Goal: Task Accomplishment & Management: Use online tool/utility

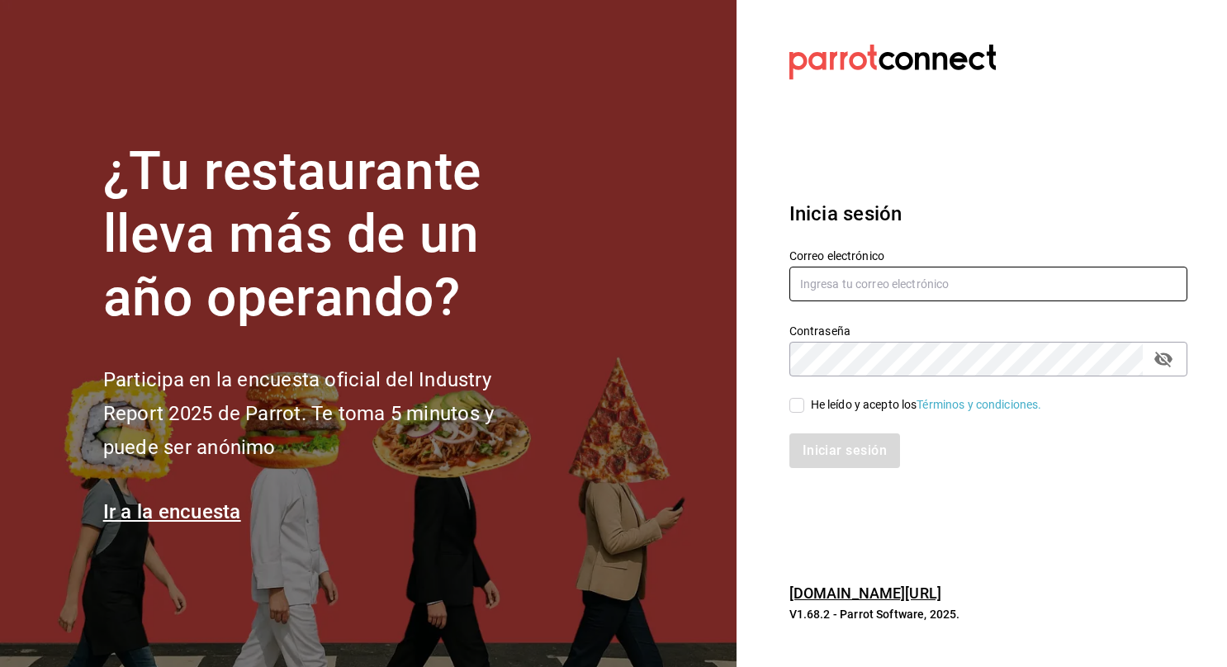
type input "[EMAIL_ADDRESS][PERSON_NAME][DOMAIN_NAME]"
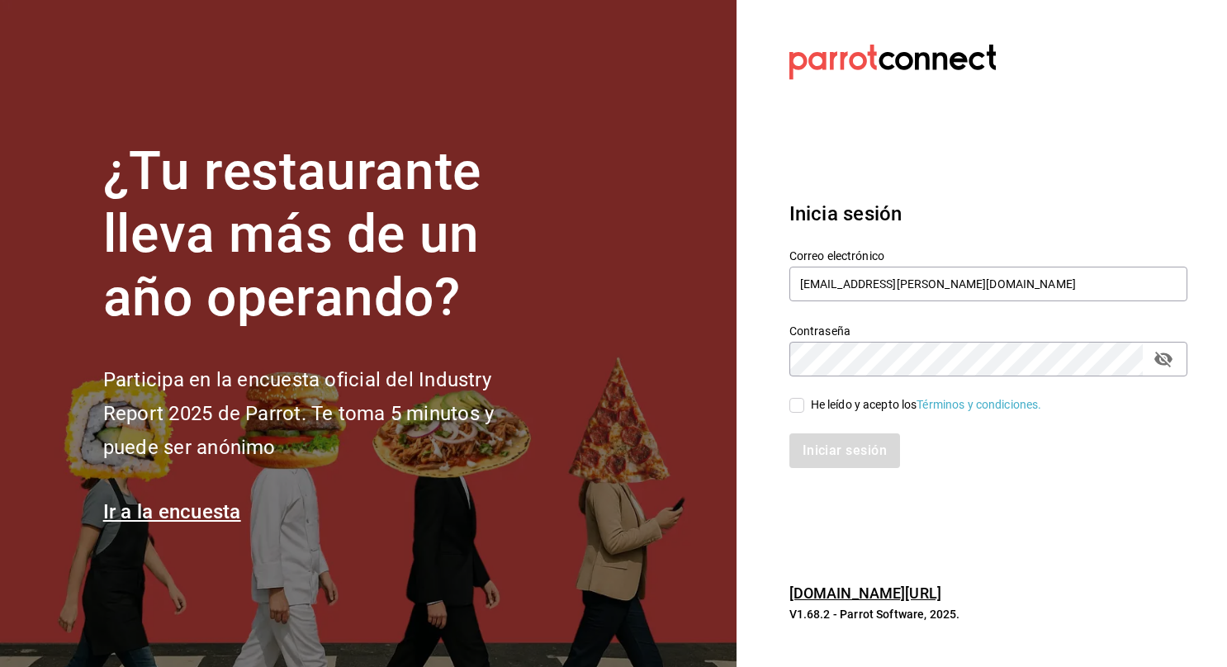
click at [799, 403] on input "He leído y acepto los Términos y condiciones." at bounding box center [797, 405] width 15 height 15
checkbox input "true"
click at [823, 459] on button "Iniciar sesión" at bounding box center [846, 451] width 112 height 35
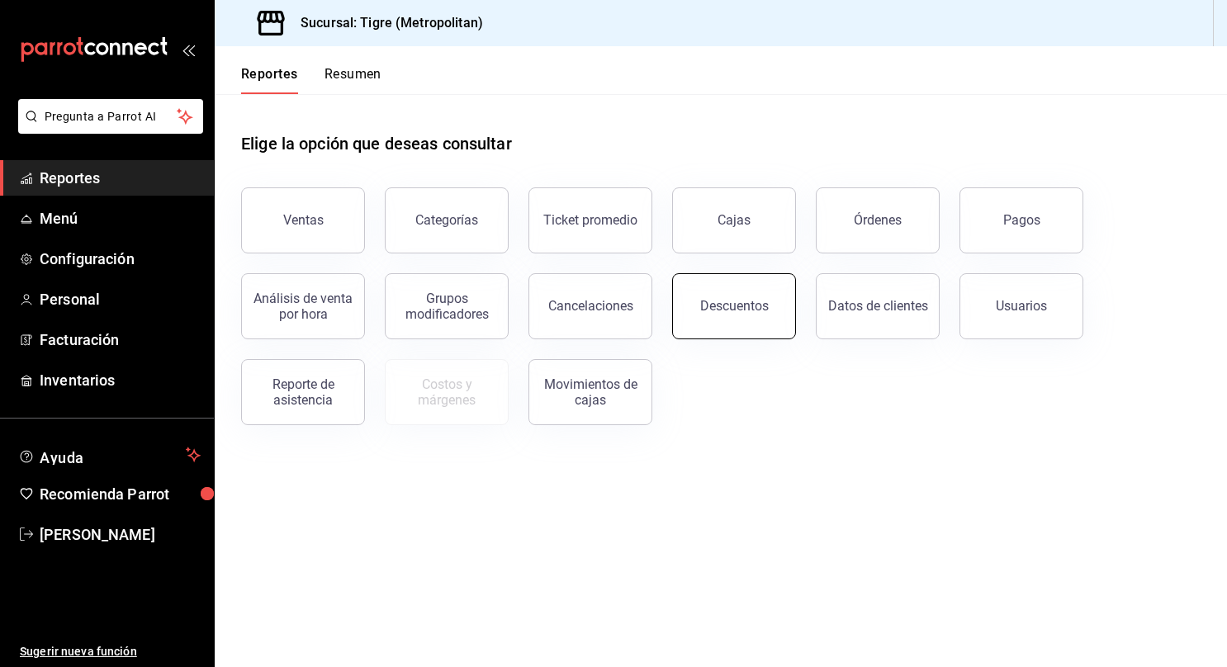
click at [710, 312] on div "Descuentos" at bounding box center [734, 306] width 69 height 16
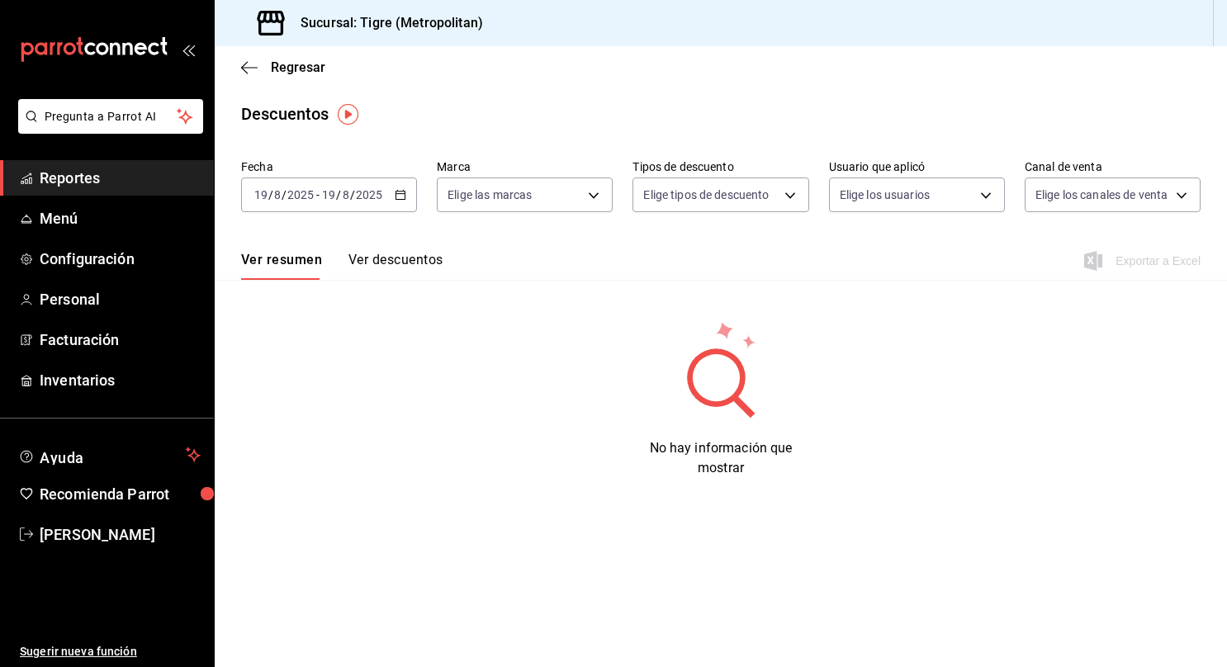
click at [403, 193] on icon "button" at bounding box center [401, 195] width 12 height 12
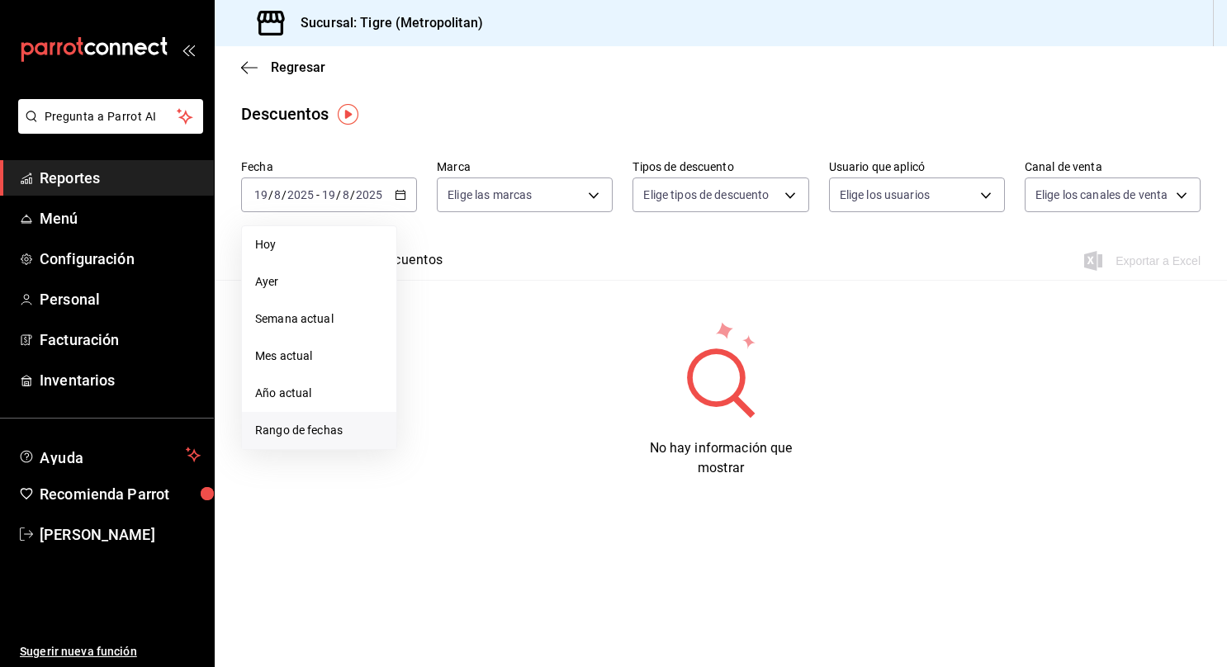
click at [322, 433] on span "Rango de fechas" at bounding box center [319, 430] width 128 height 17
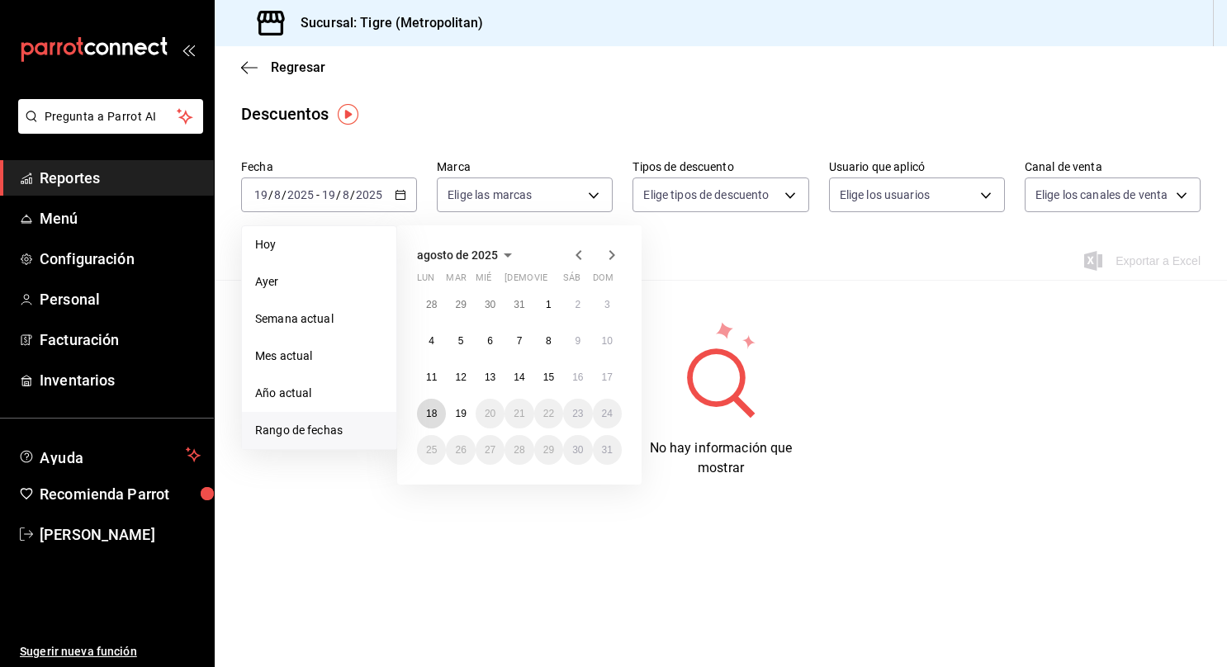
click at [432, 420] on button "18" at bounding box center [431, 414] width 29 height 30
click at [456, 421] on button "19" at bounding box center [460, 414] width 29 height 30
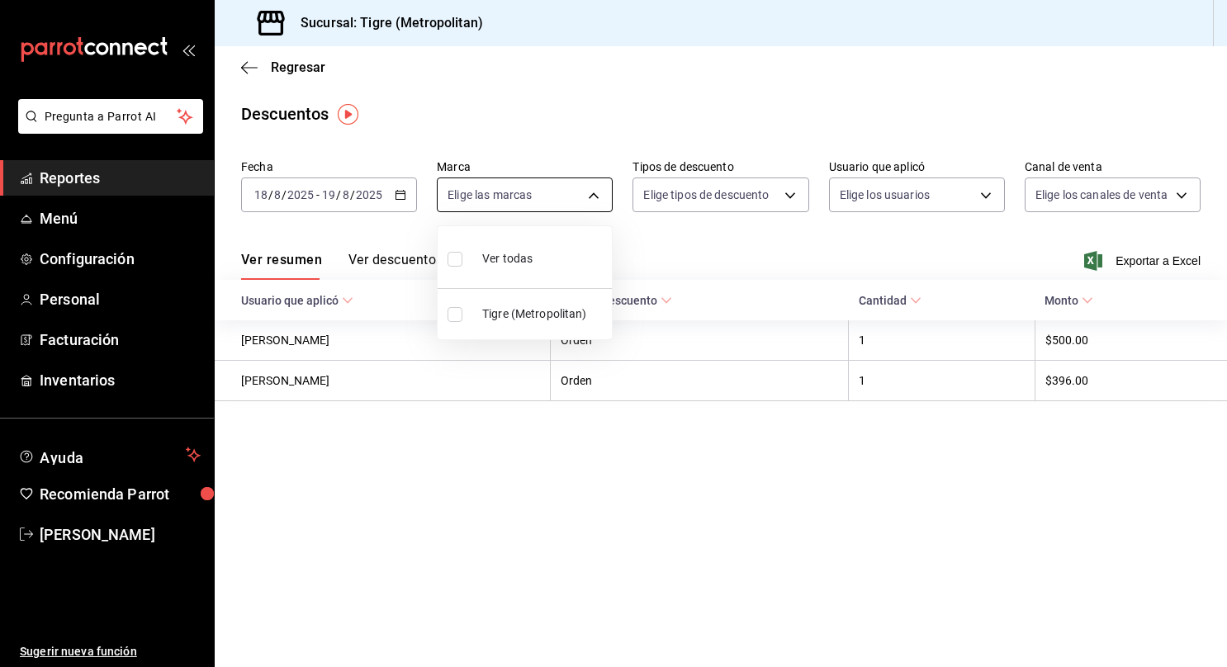
click at [598, 198] on body "Pregunta a Parrot AI Reportes Menú Configuración Personal Facturación Inventari…" at bounding box center [613, 333] width 1227 height 667
click at [508, 264] on span "Ver todas" at bounding box center [507, 258] width 50 height 17
type input "d2a20516-989b-40fe-838d-c8b0b31ef0ff"
checkbox input "true"
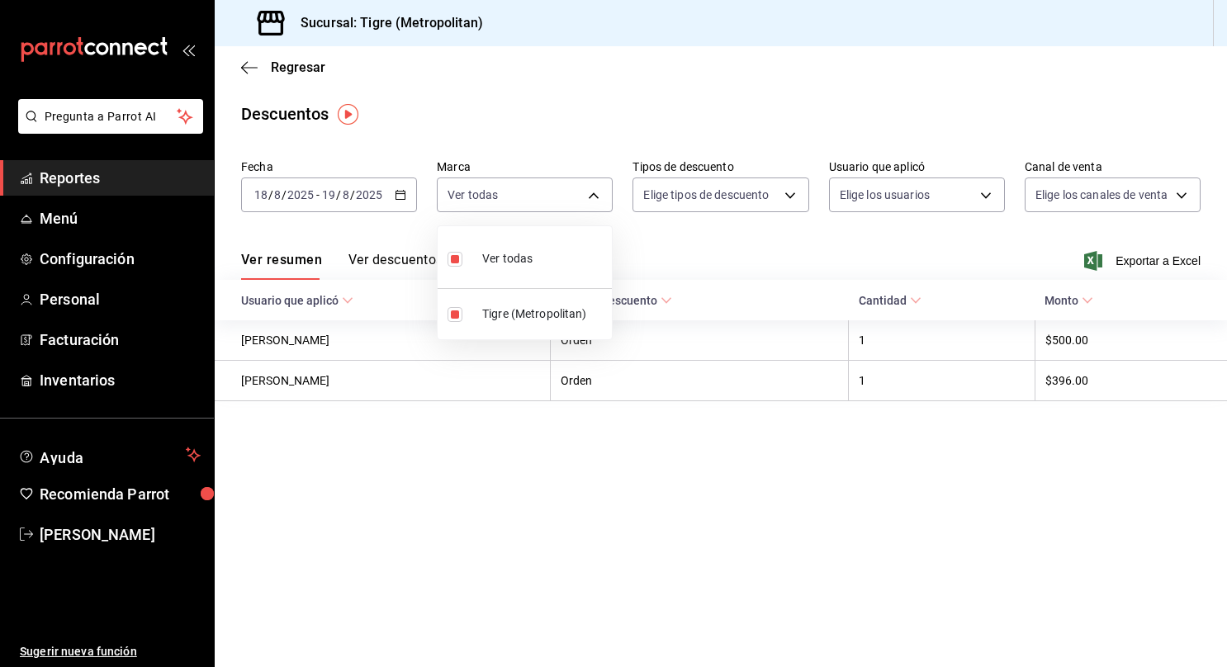
click at [753, 195] on div at bounding box center [613, 333] width 1227 height 667
click at [753, 195] on body "Pregunta a Parrot AI Reportes Menú Configuración Personal Facturación Inventari…" at bounding box center [613, 333] width 1227 height 667
click at [654, 254] on input "checkbox" at bounding box center [654, 250] width 15 height 15
checkbox input "true"
type input "ORDER"
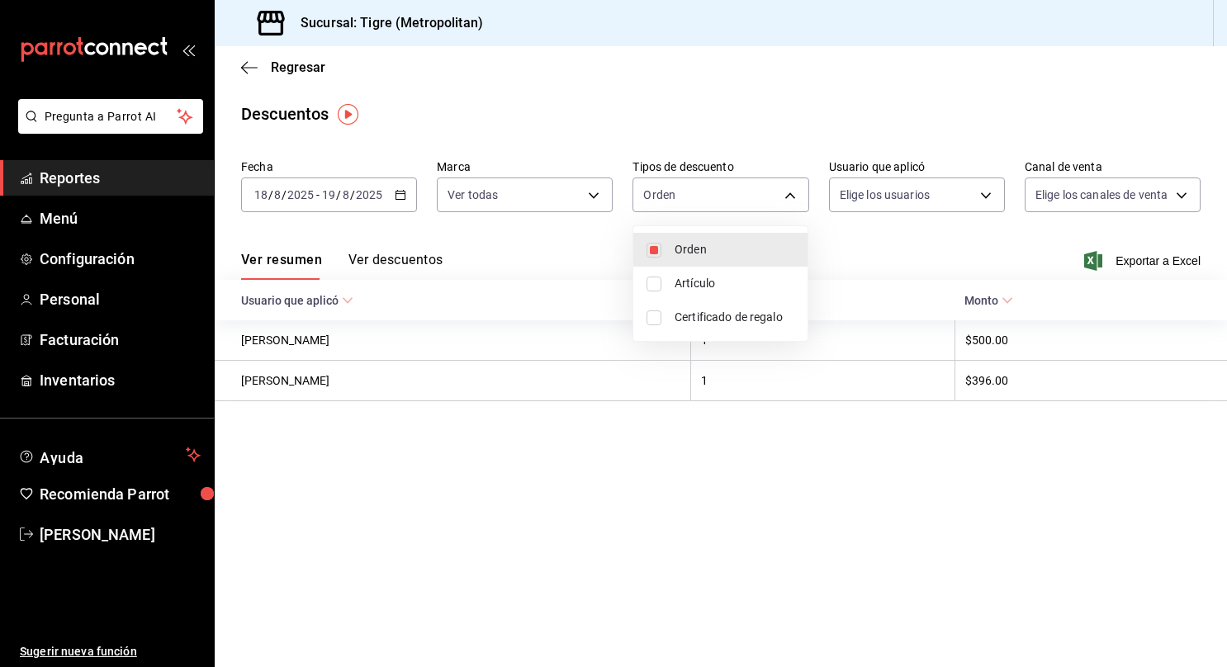
click at [654, 287] on input "checkbox" at bounding box center [654, 284] width 15 height 15
checkbox input "true"
type input "ORDER,ORDER_ITEM"
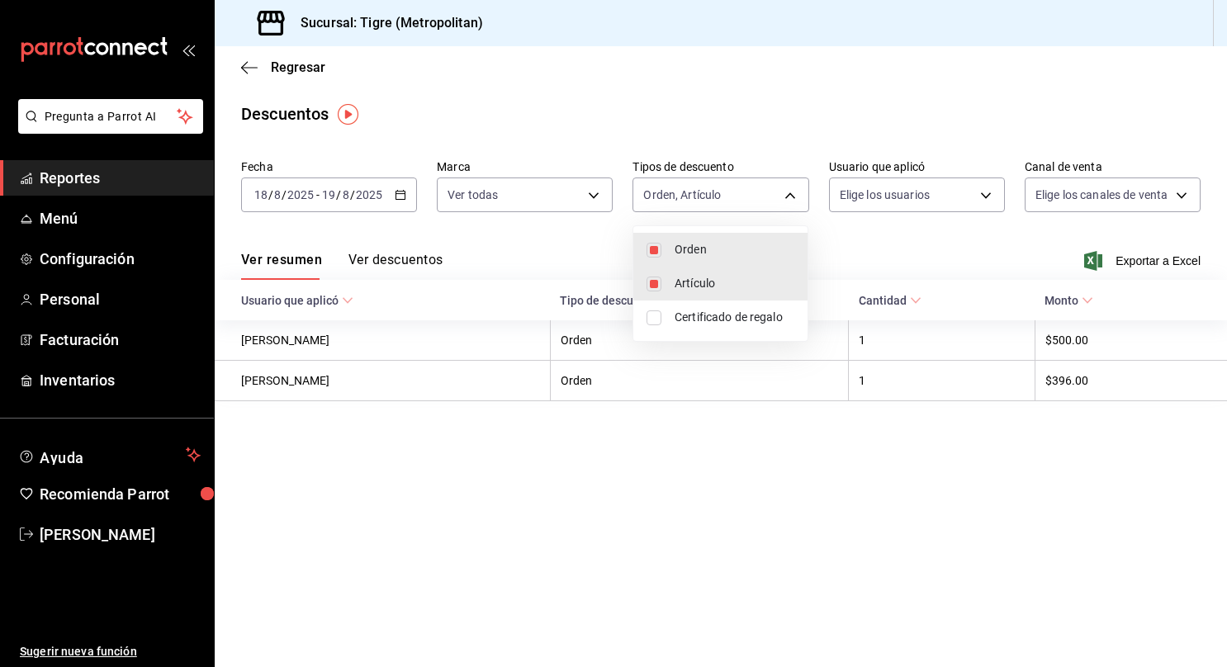
click at [654, 315] on input "checkbox" at bounding box center [654, 318] width 15 height 15
checkbox input "true"
type input "ORDER,ORDER_ITEM,CARD_REWARD"
click at [937, 190] on div at bounding box center [613, 333] width 1227 height 667
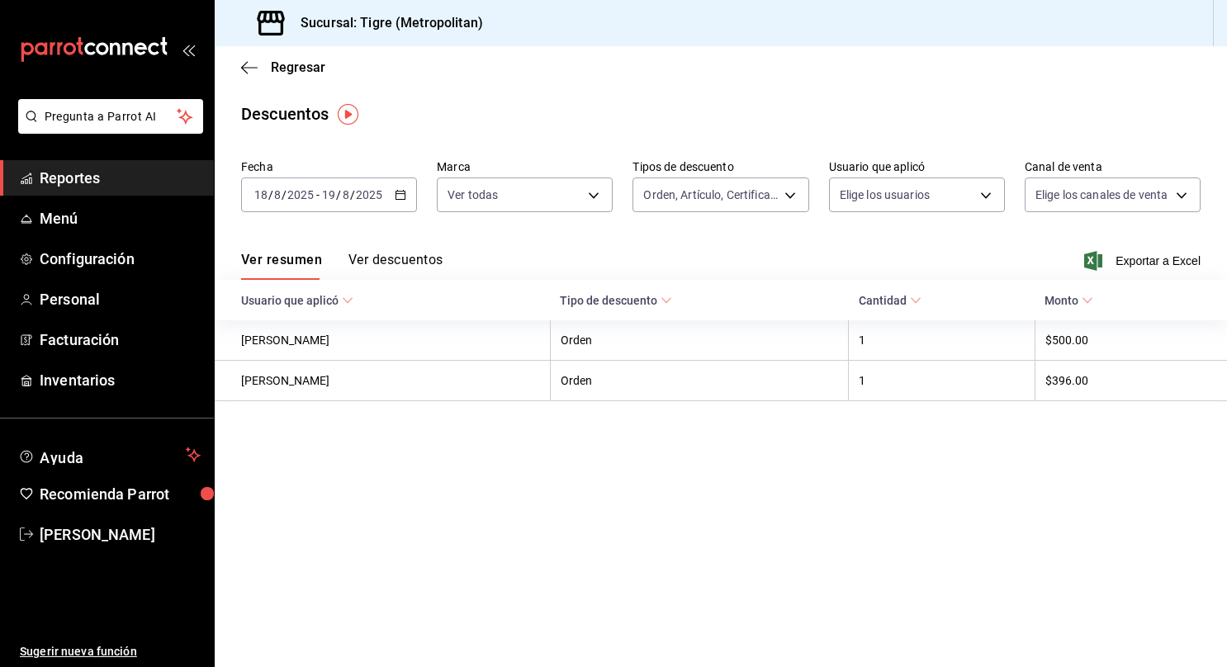
click at [937, 190] on body "Pregunta a Parrot AI Reportes Menú Configuración Personal Facturación Inventari…" at bounding box center [613, 333] width 1227 height 667
click at [849, 259] on div "Ver resumen Ver descuentos Exportar a Excel" at bounding box center [721, 256] width 1012 height 48
click at [981, 194] on body "Pregunta a Parrot AI Reportes Menú Configuración Personal Facturación Inventari…" at bounding box center [613, 333] width 1227 height 667
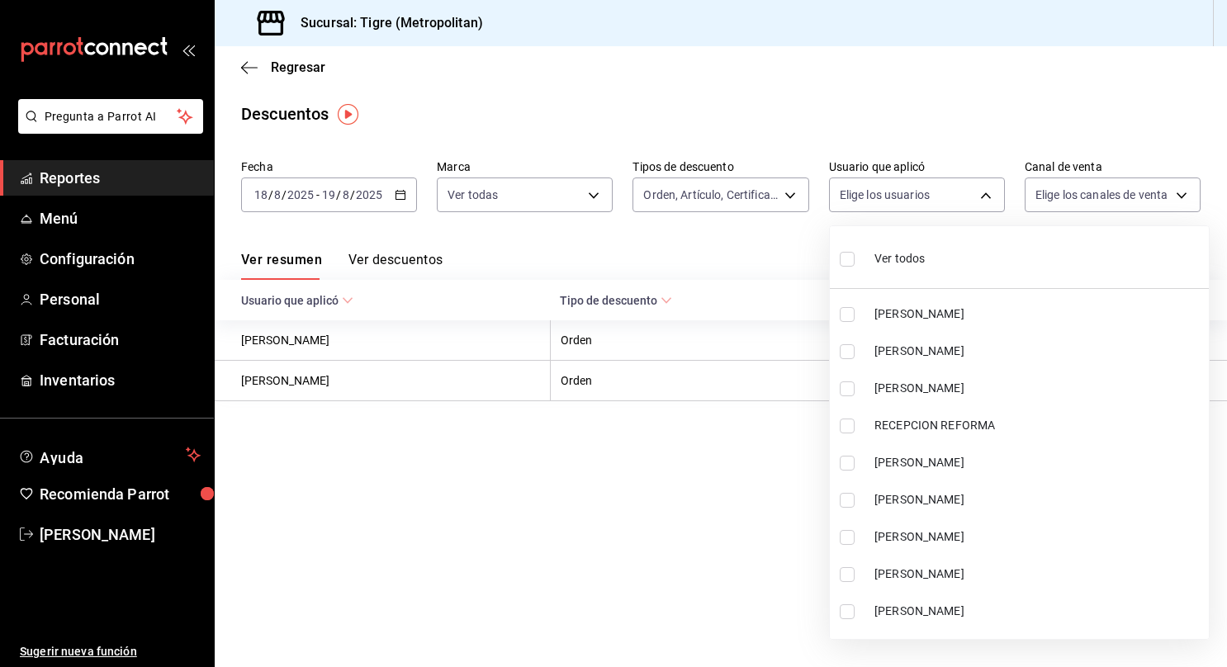
click at [853, 259] on input "checkbox" at bounding box center [847, 259] width 15 height 15
checkbox input "true"
type input "6dd94fda-b6c1-4dc4-b603-9048a8f0a22d,30277455-3ca3-45c6-a5a1-4f51966431b5,83bb8…"
checkbox input "true"
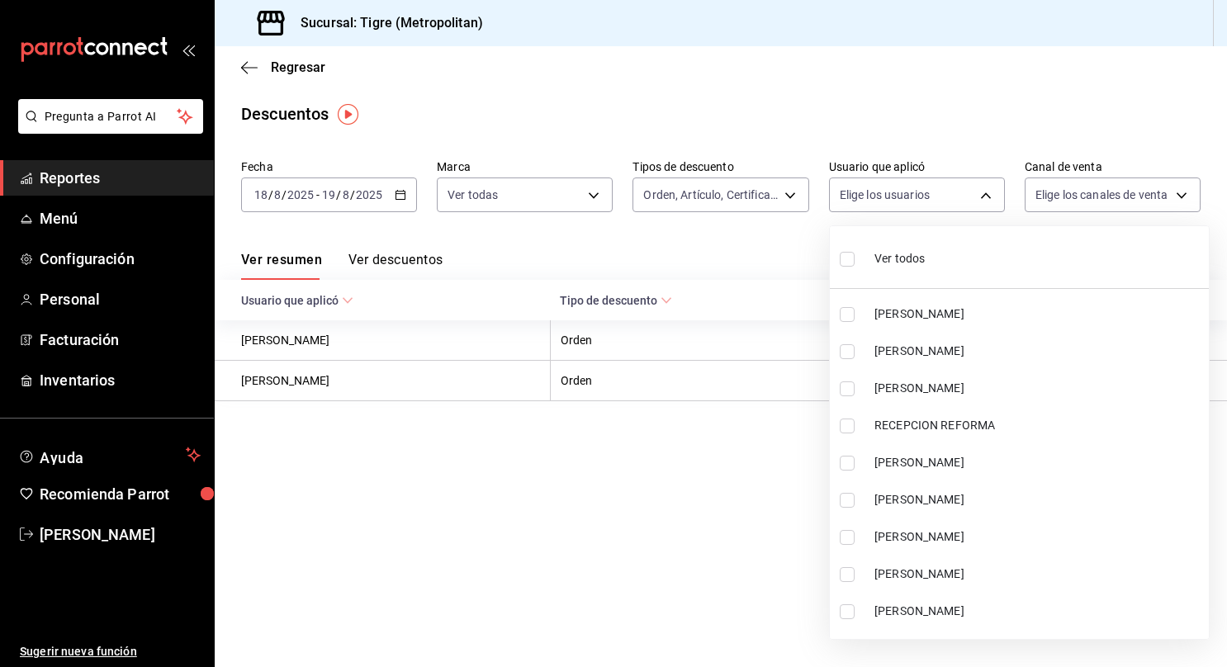
checkbox input "true"
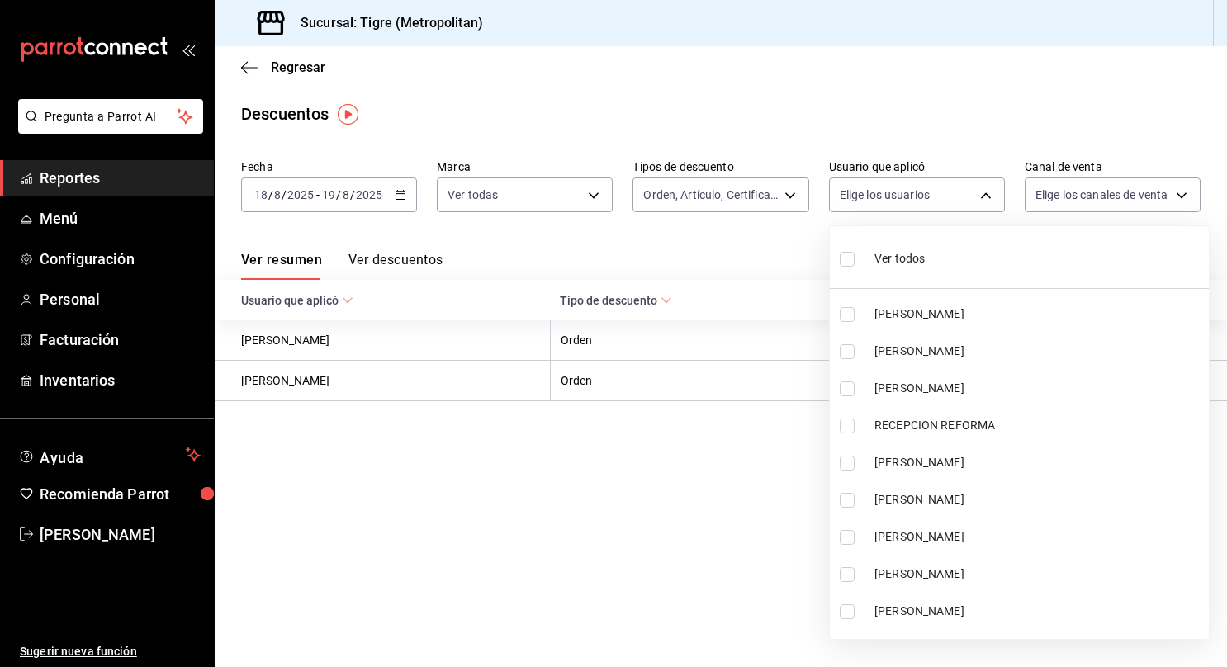
checkbox input "true"
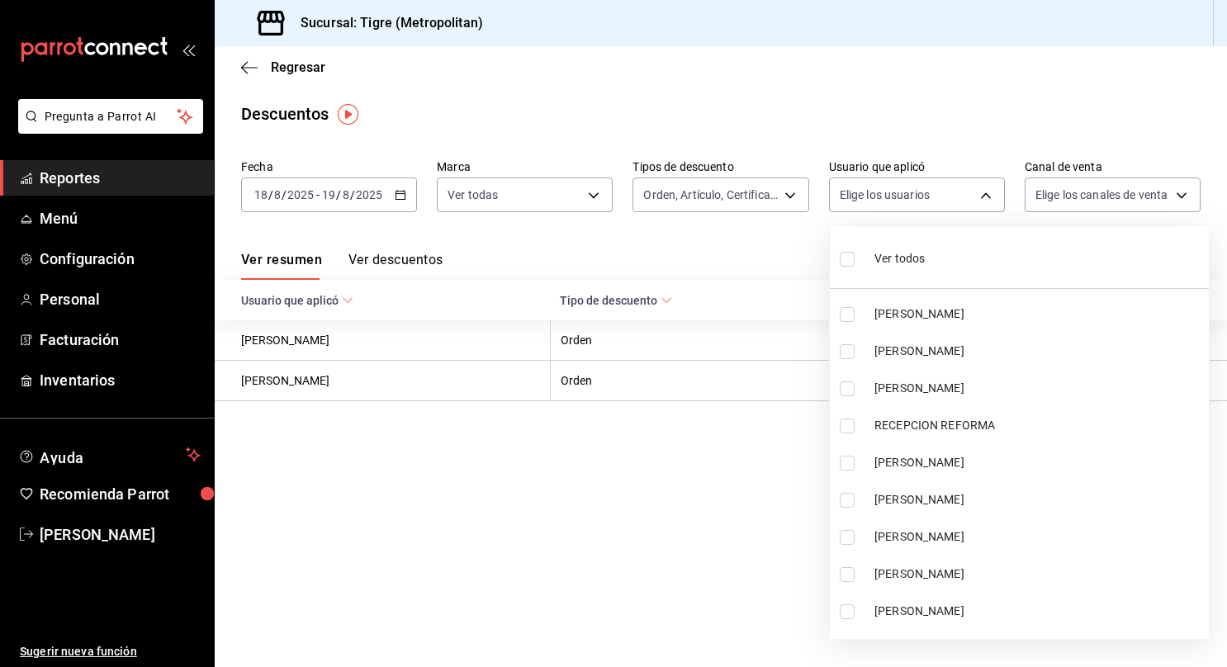
checkbox input "true"
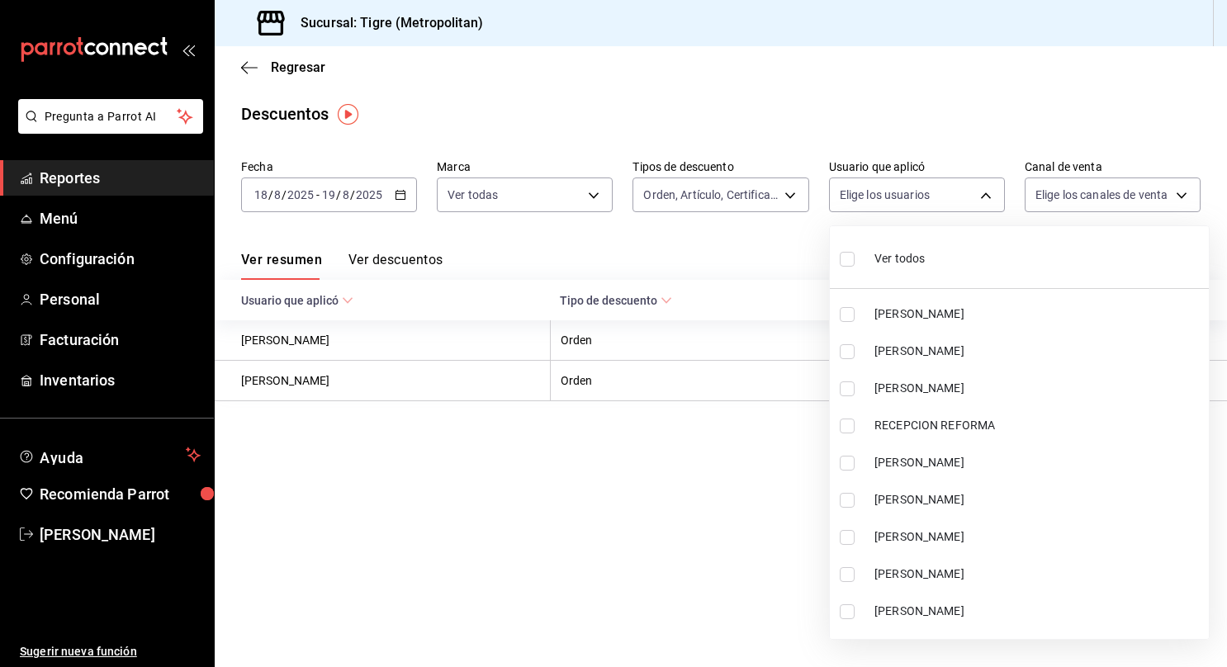
checkbox input "true"
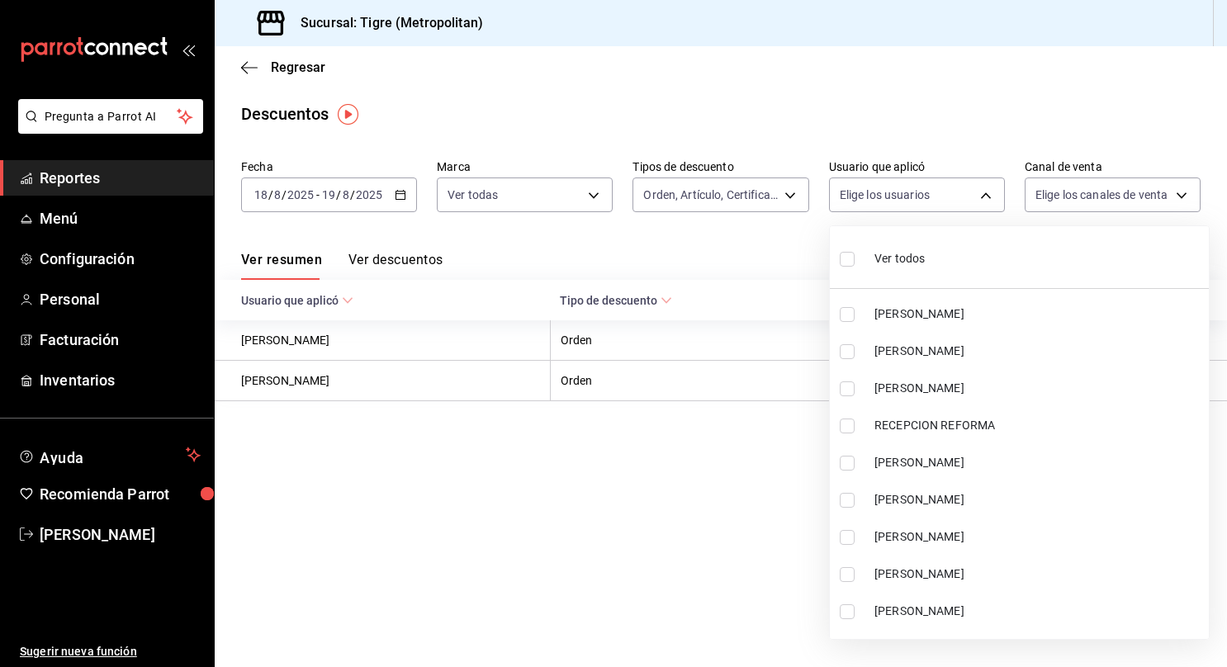
checkbox input "true"
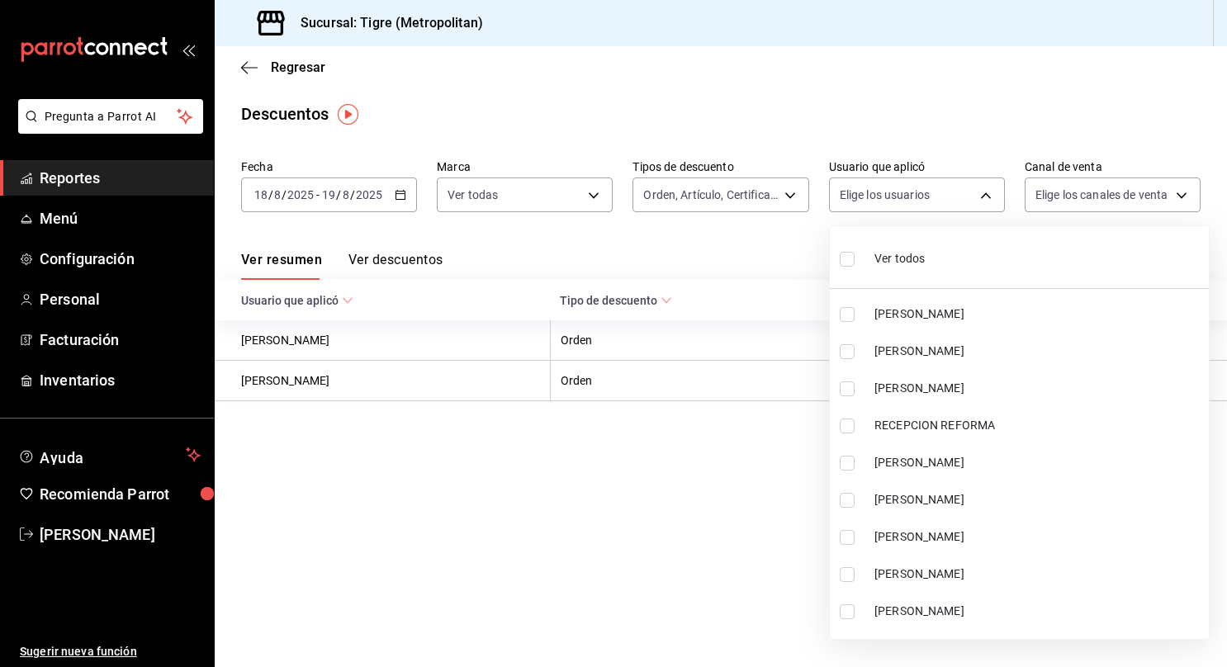
checkbox input "true"
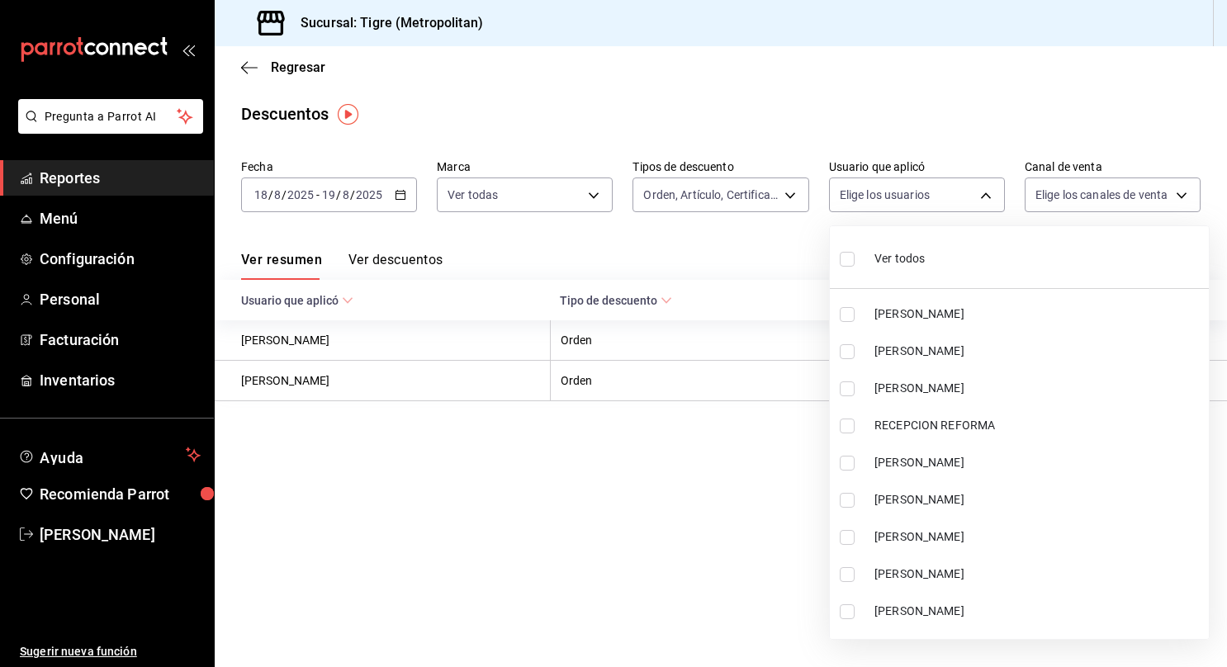
checkbox input "true"
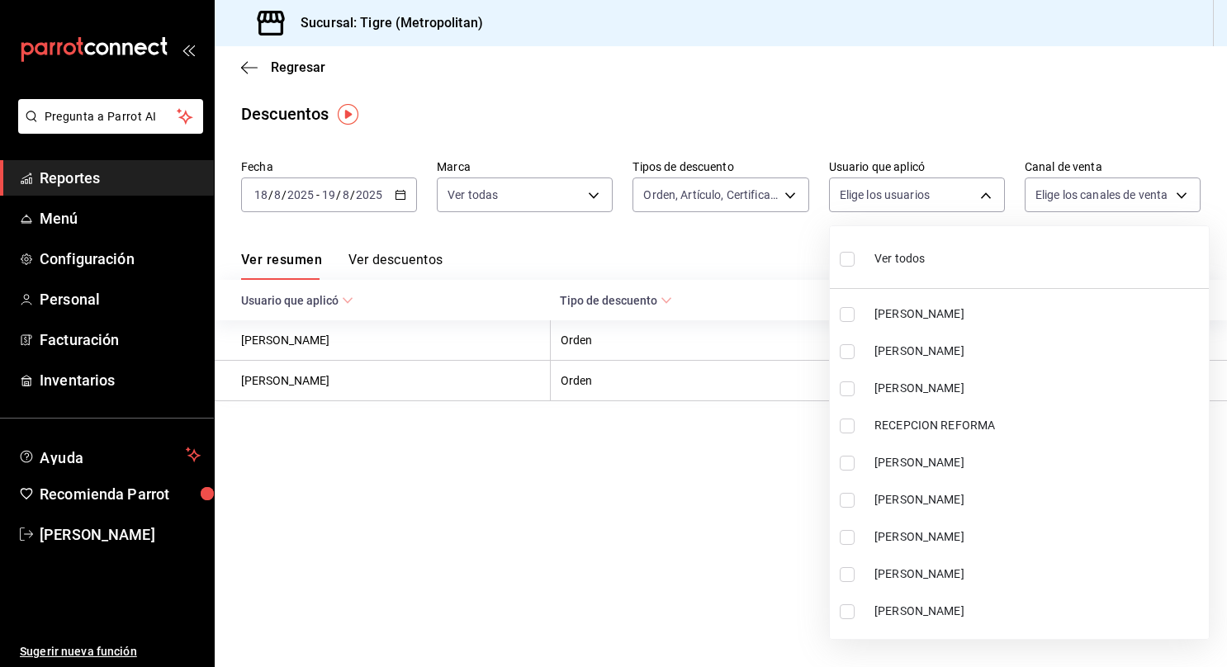
checkbox input "true"
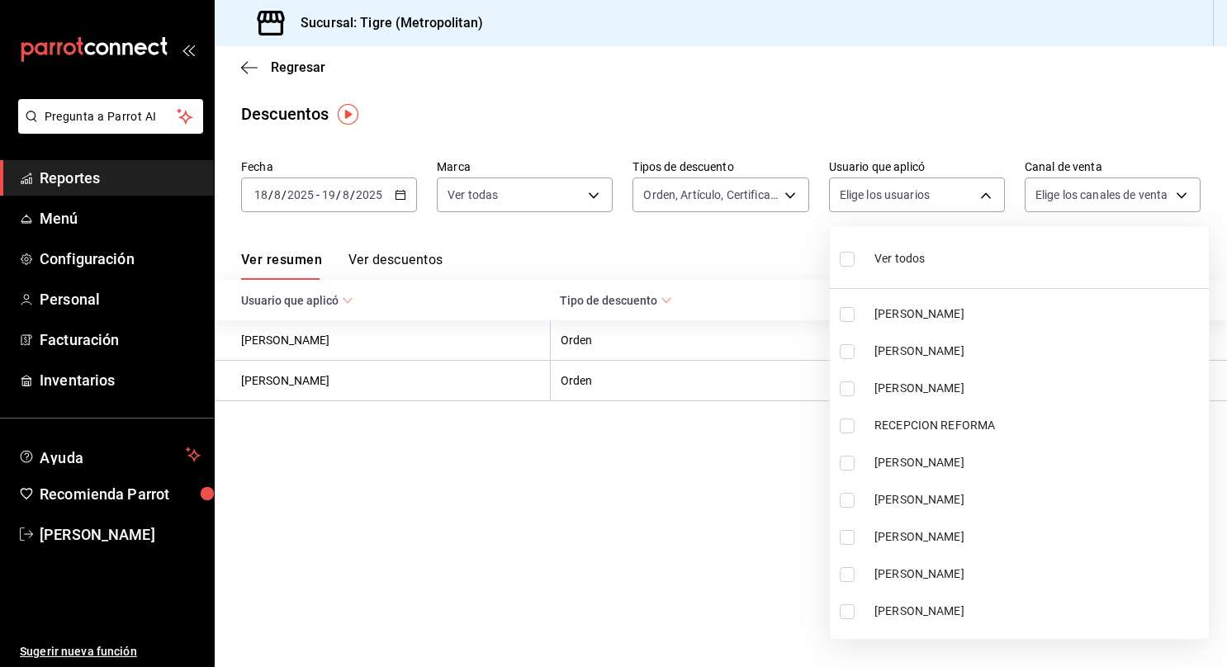
checkbox input "true"
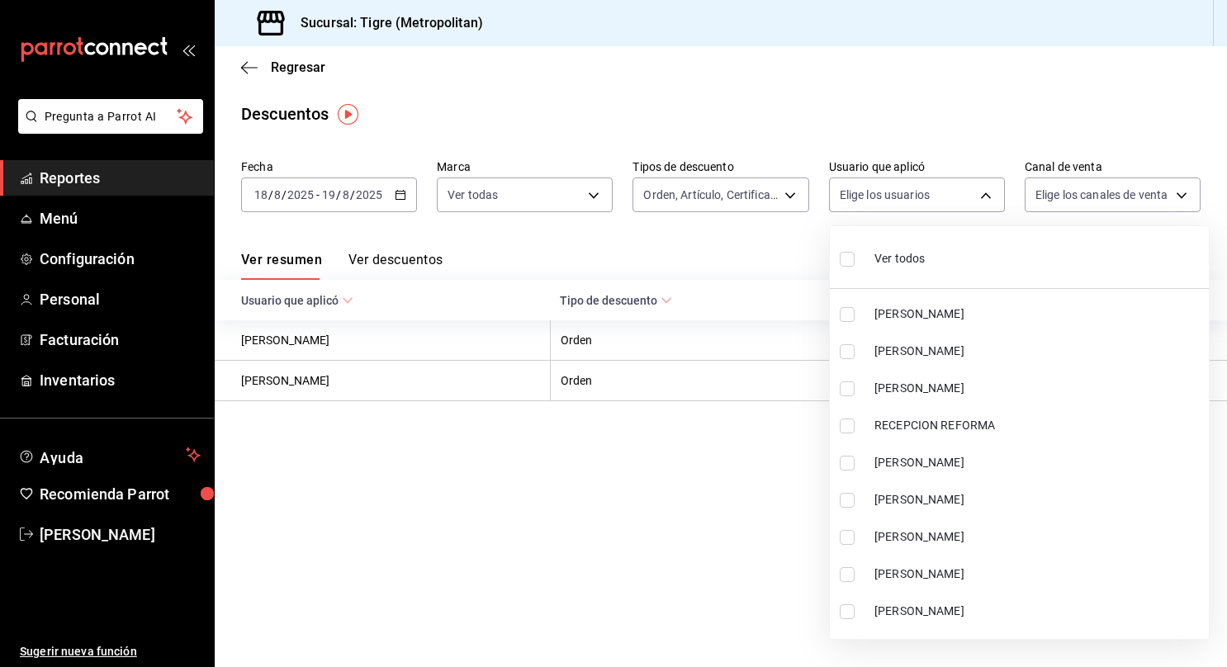
checkbox input "true"
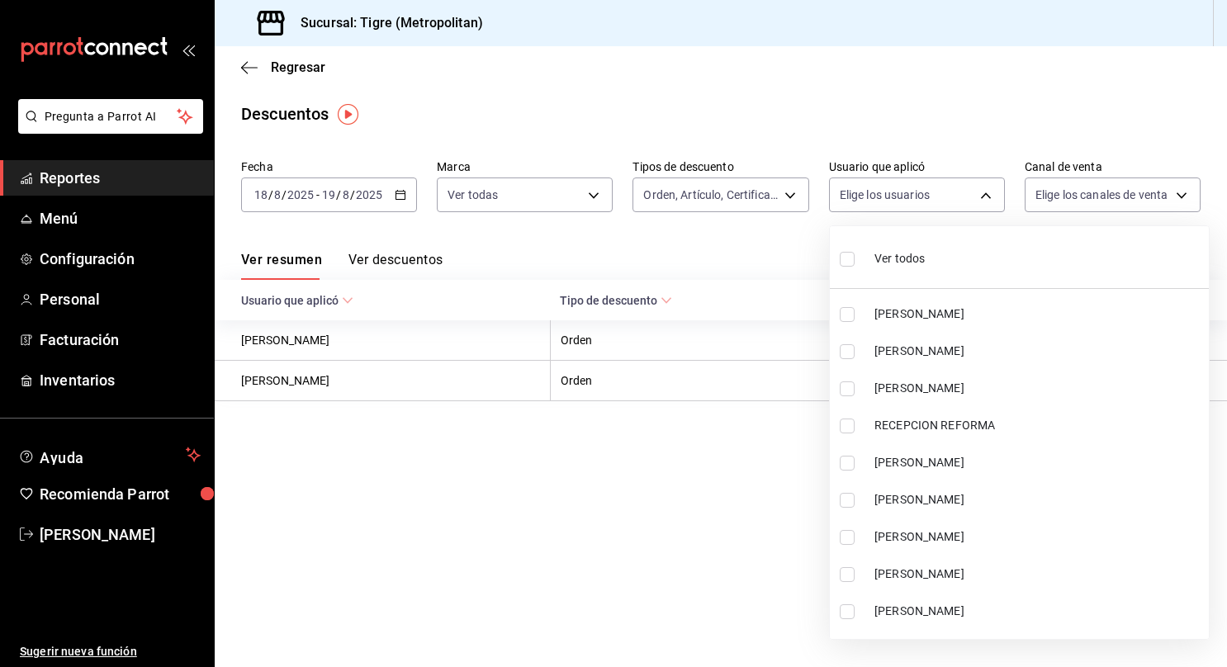
checkbox input "true"
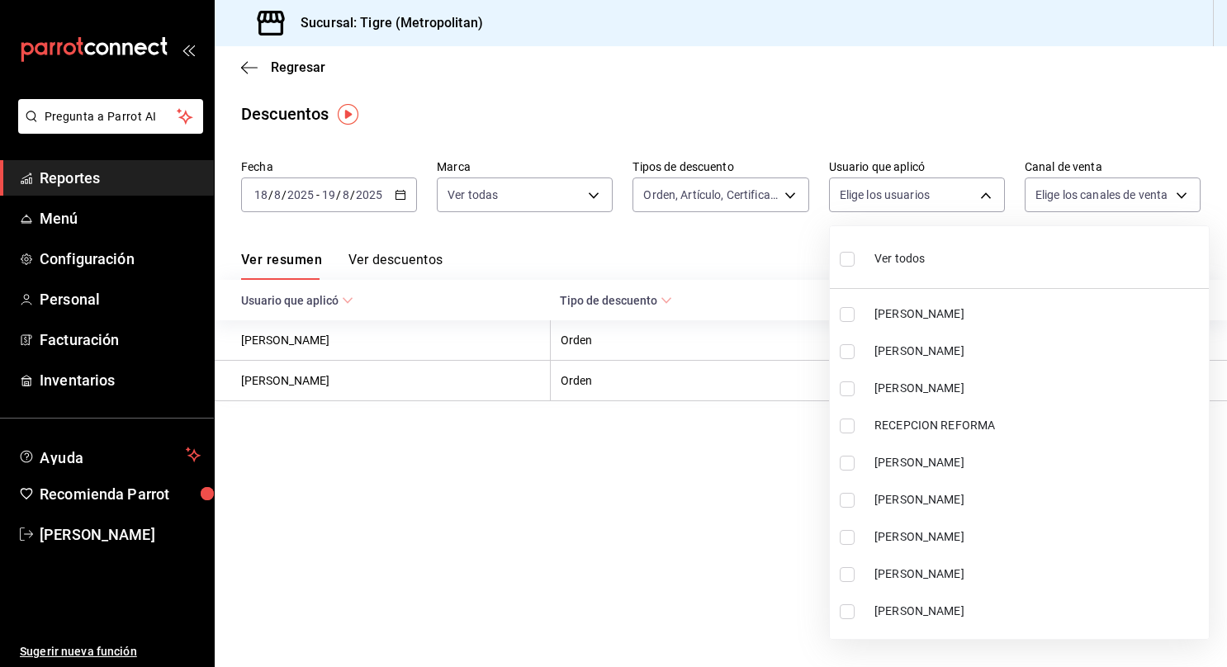
checkbox input "true"
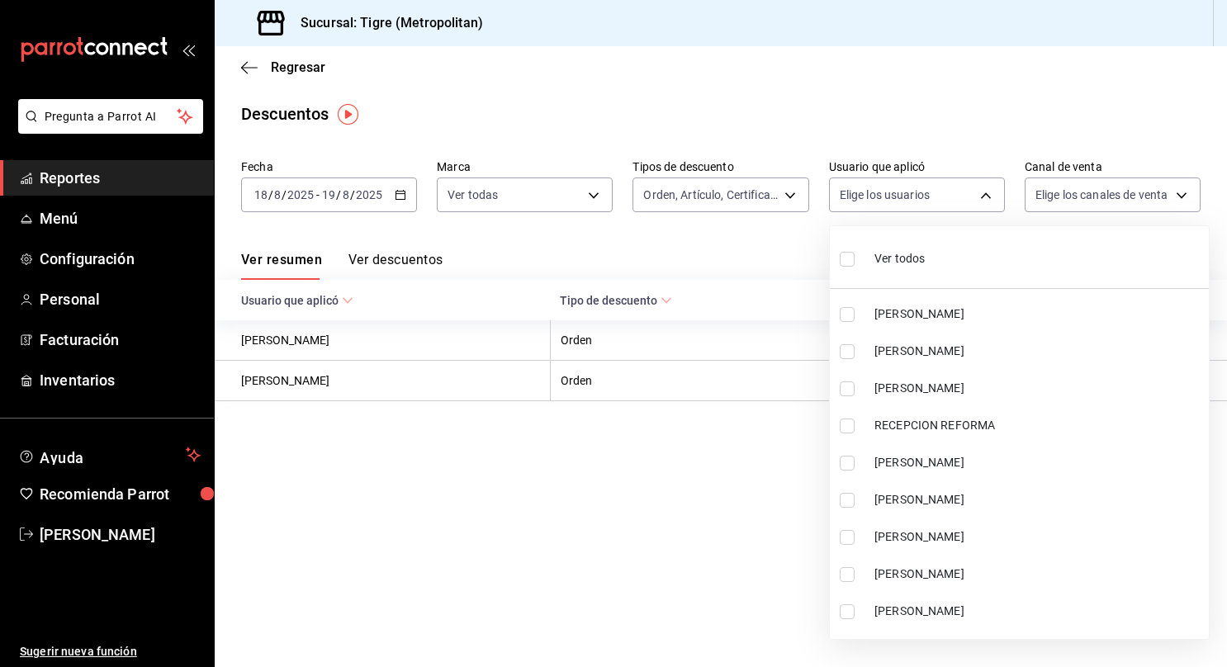
checkbox input "true"
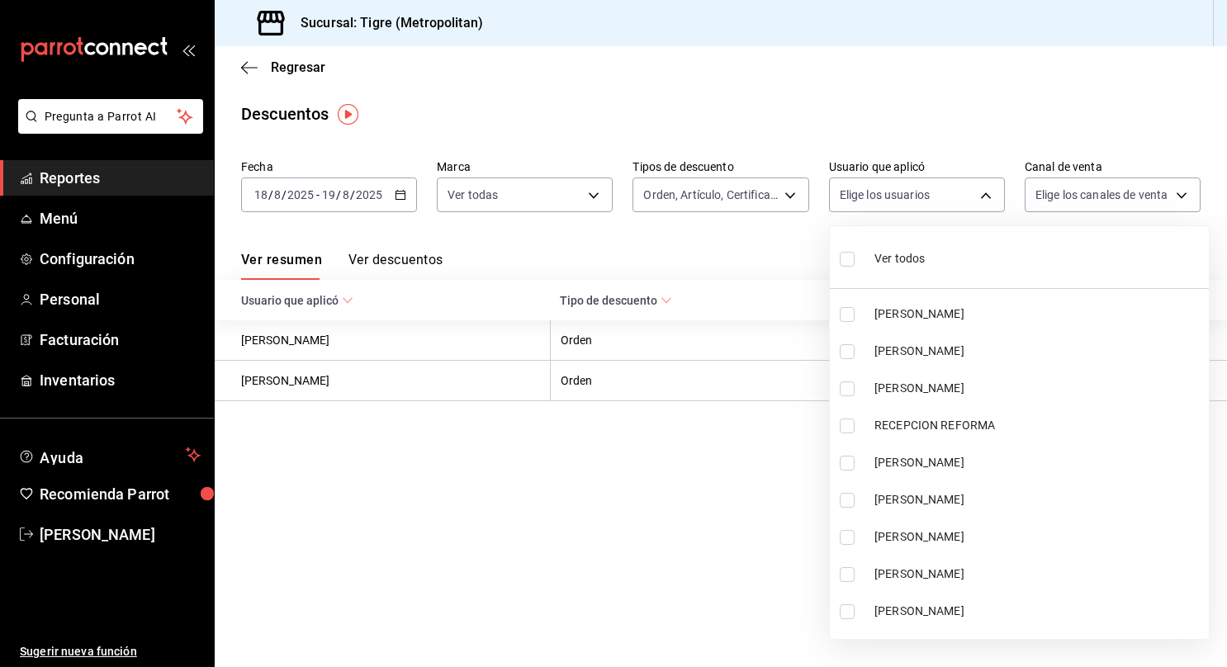
checkbox input "true"
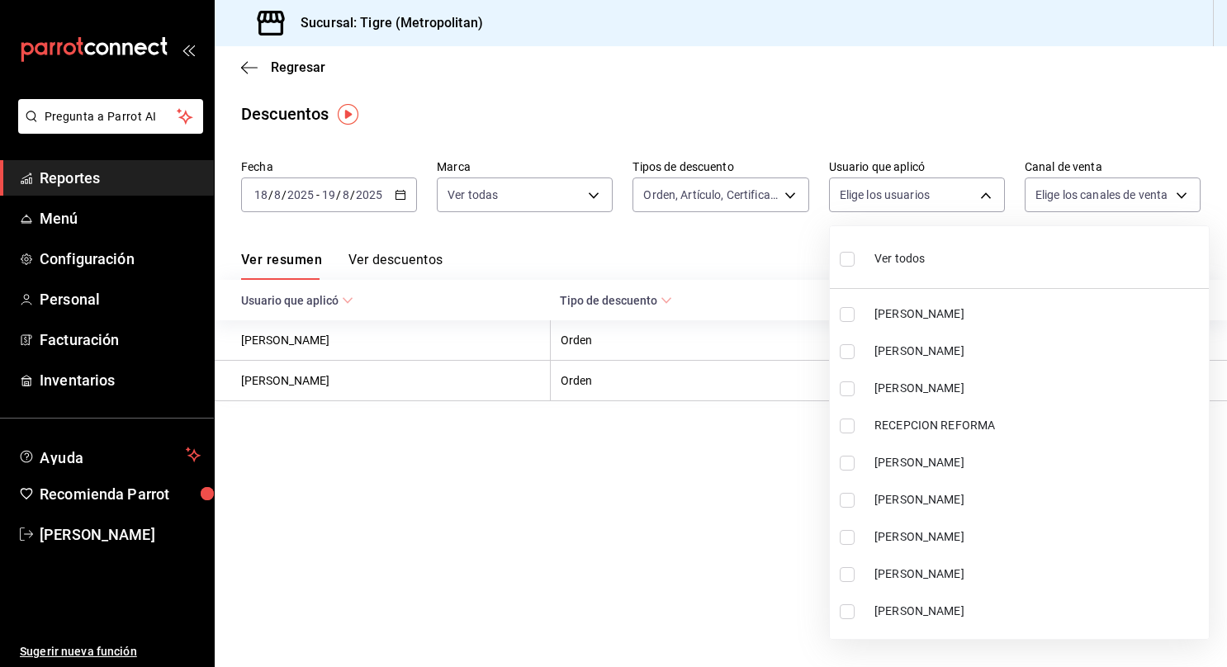
checkbox input "true"
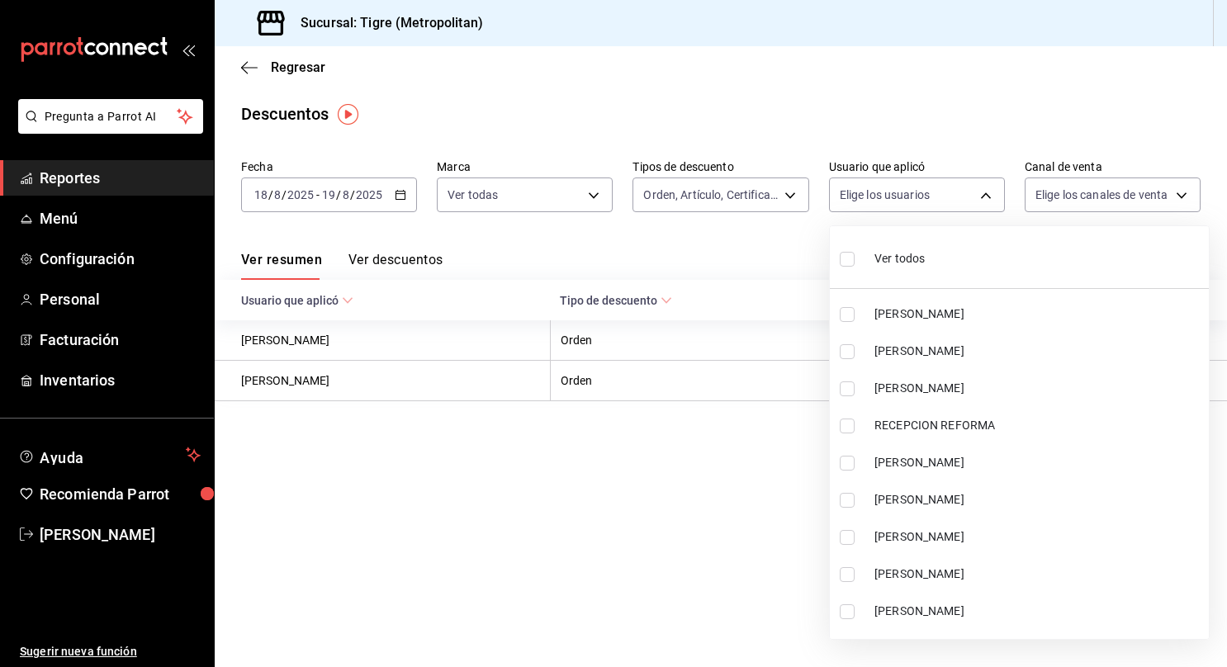
checkbox input "true"
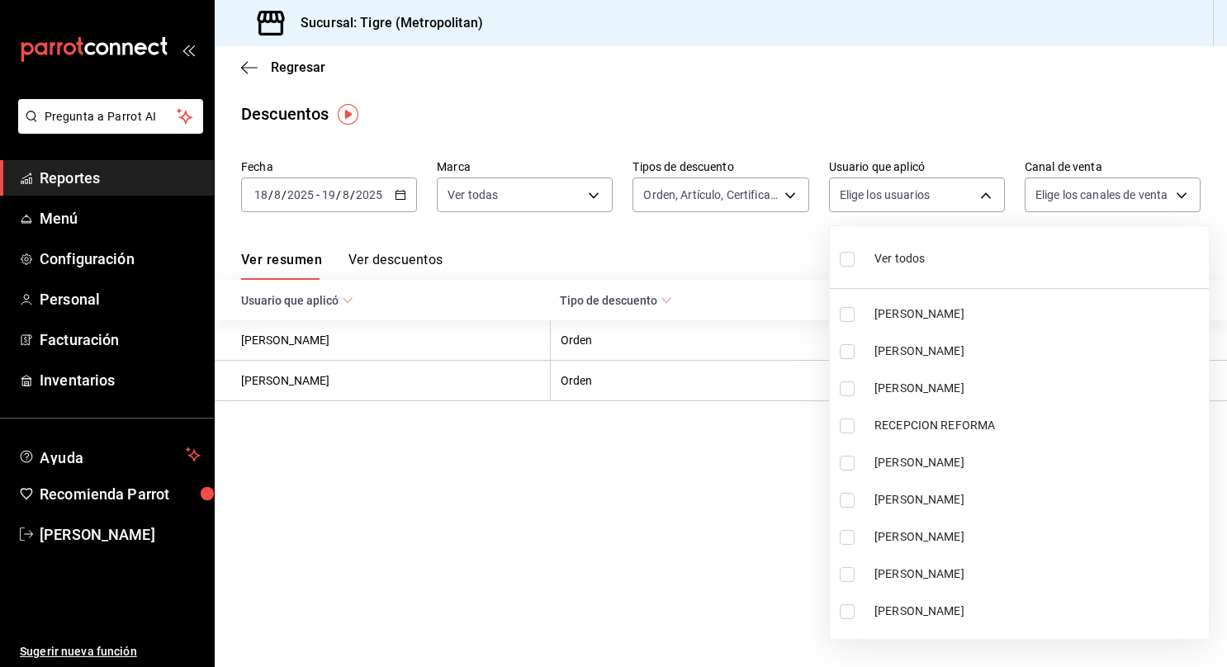
checkbox input "true"
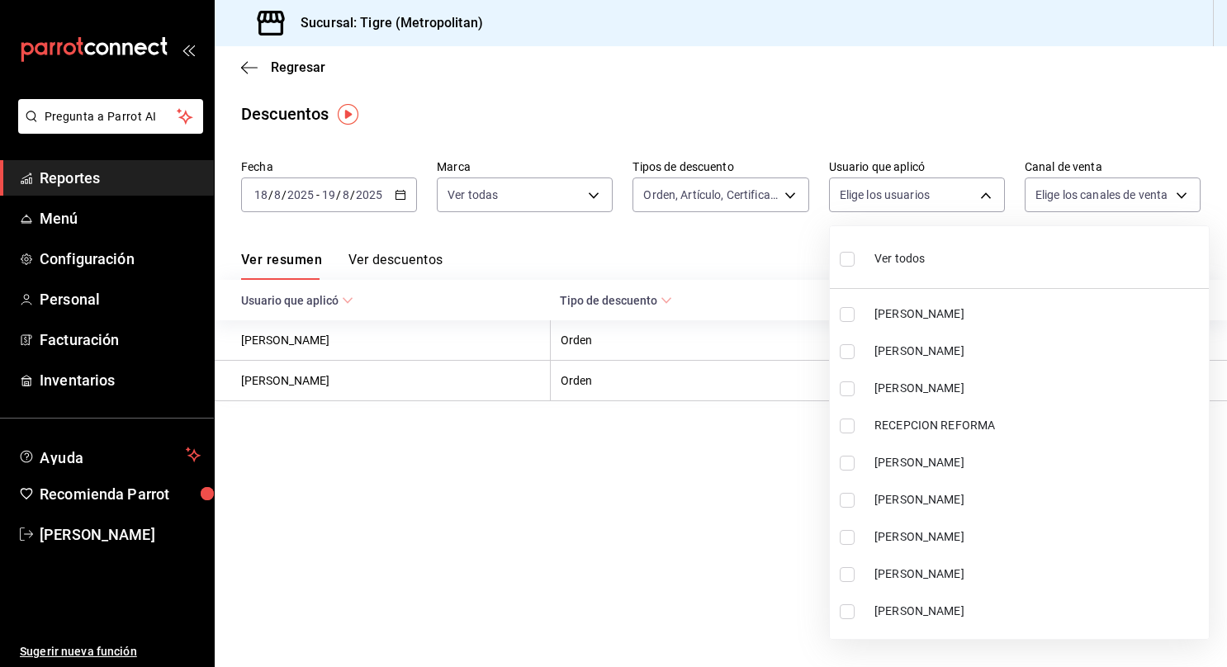
checkbox input "true"
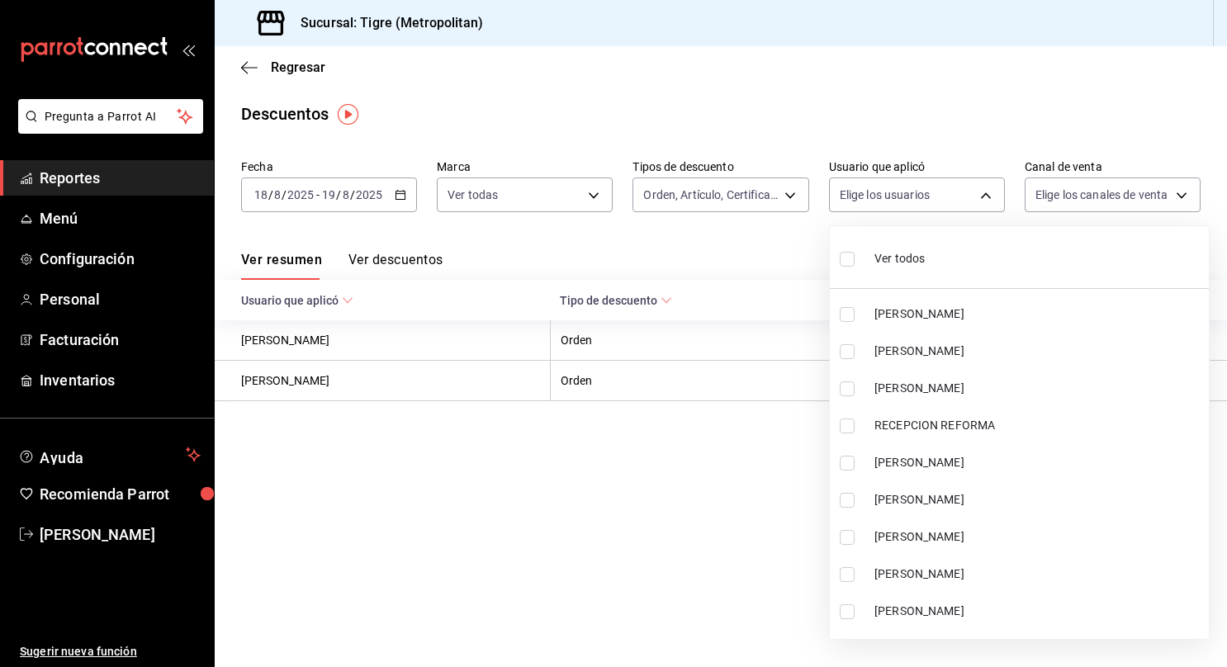
checkbox input "true"
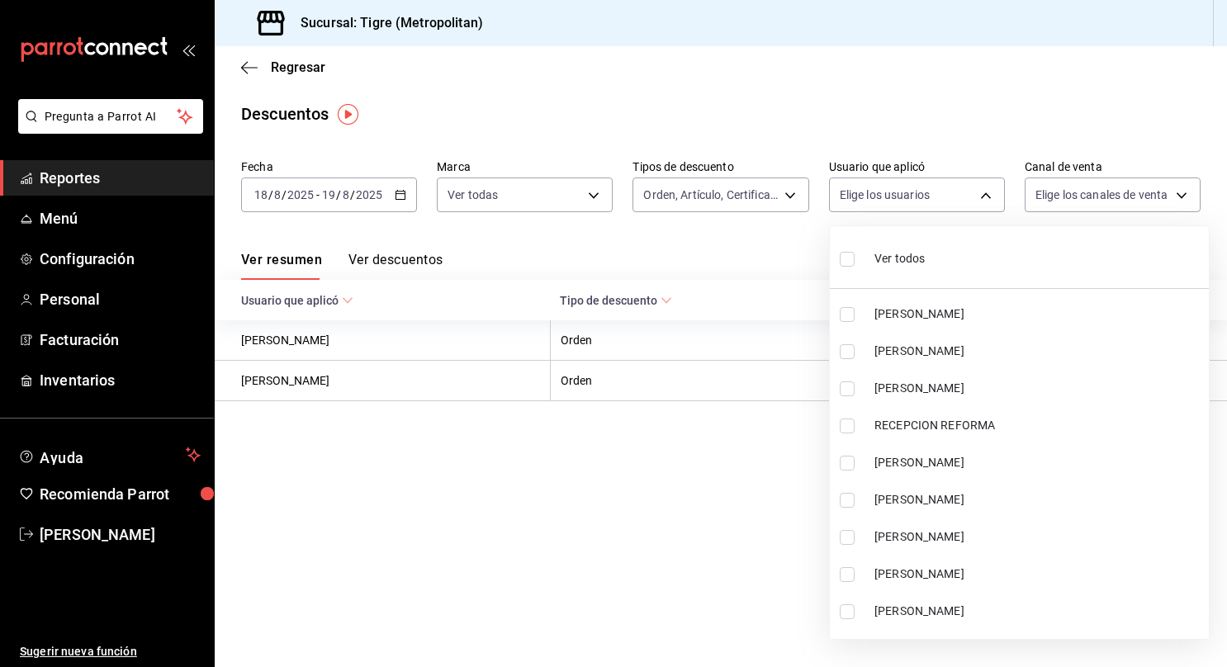
checkbox input "true"
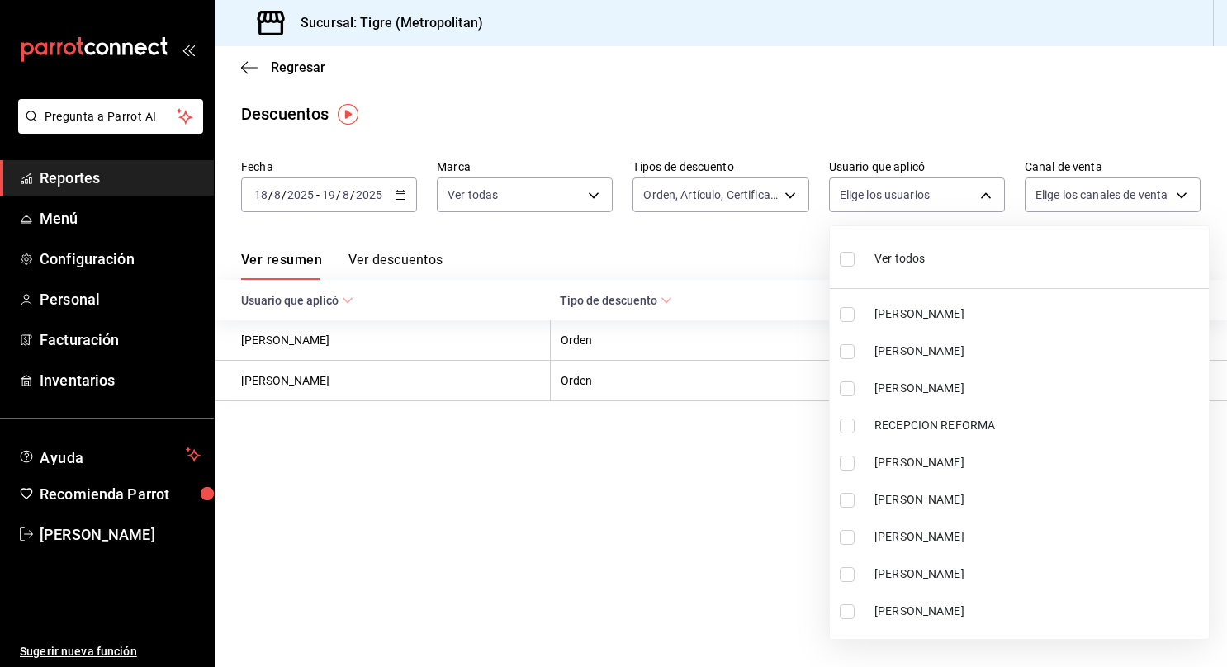
checkbox input "true"
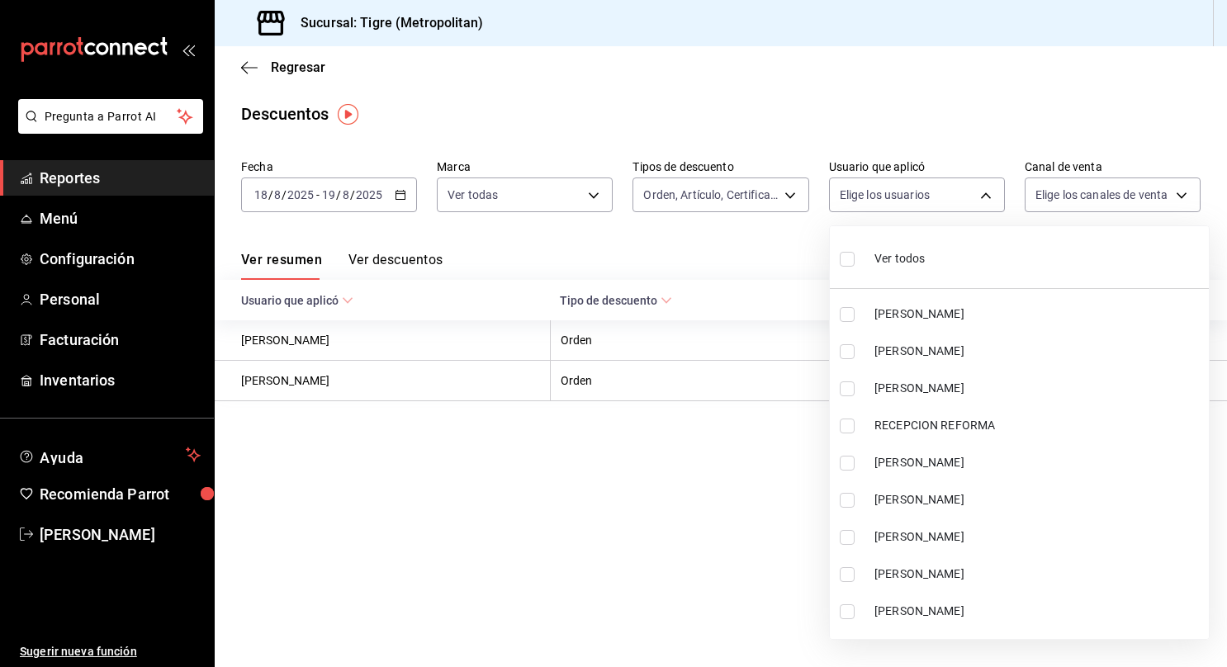
checkbox input "true"
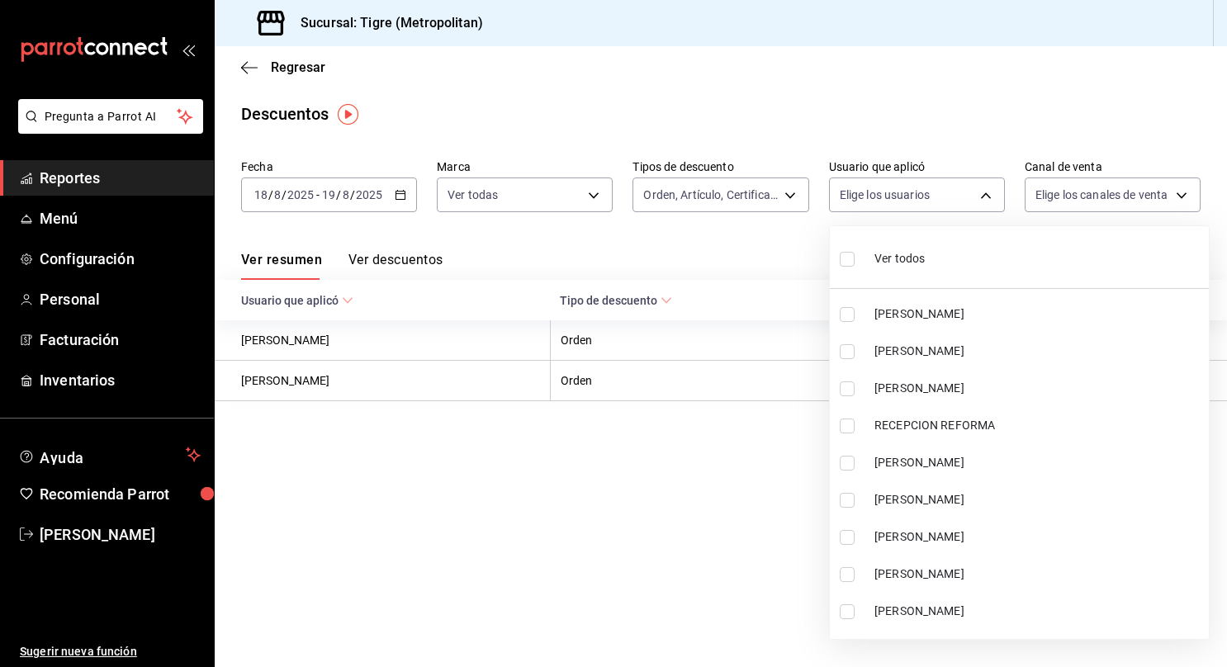
checkbox input "true"
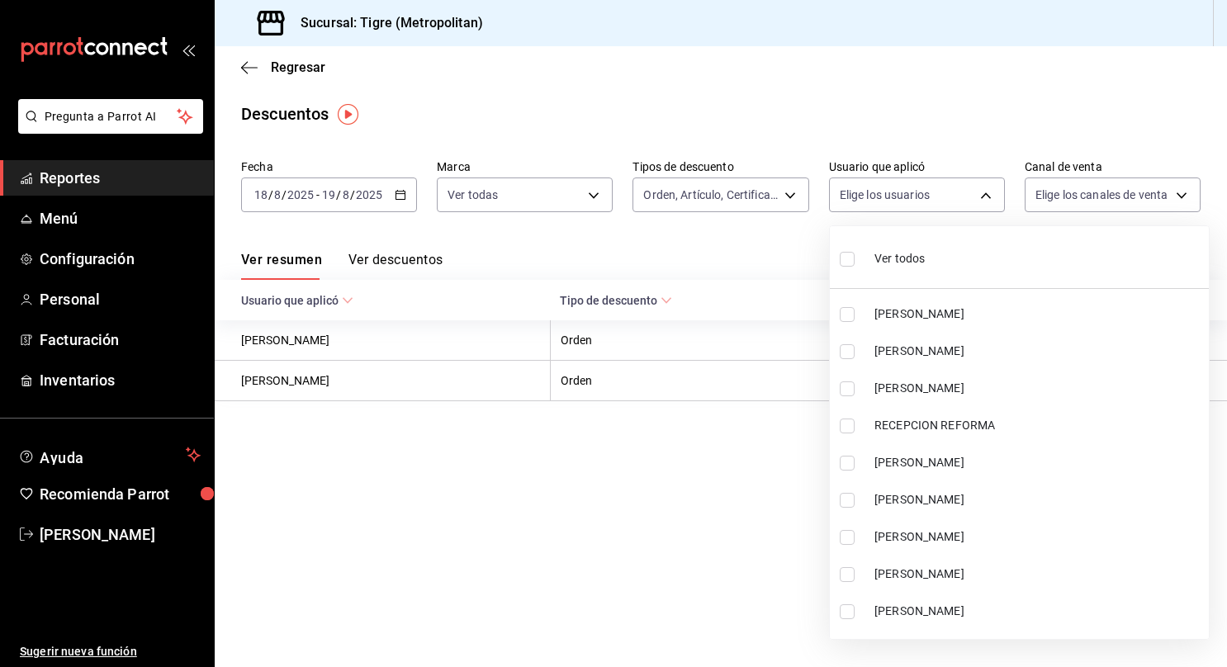
checkbox input "true"
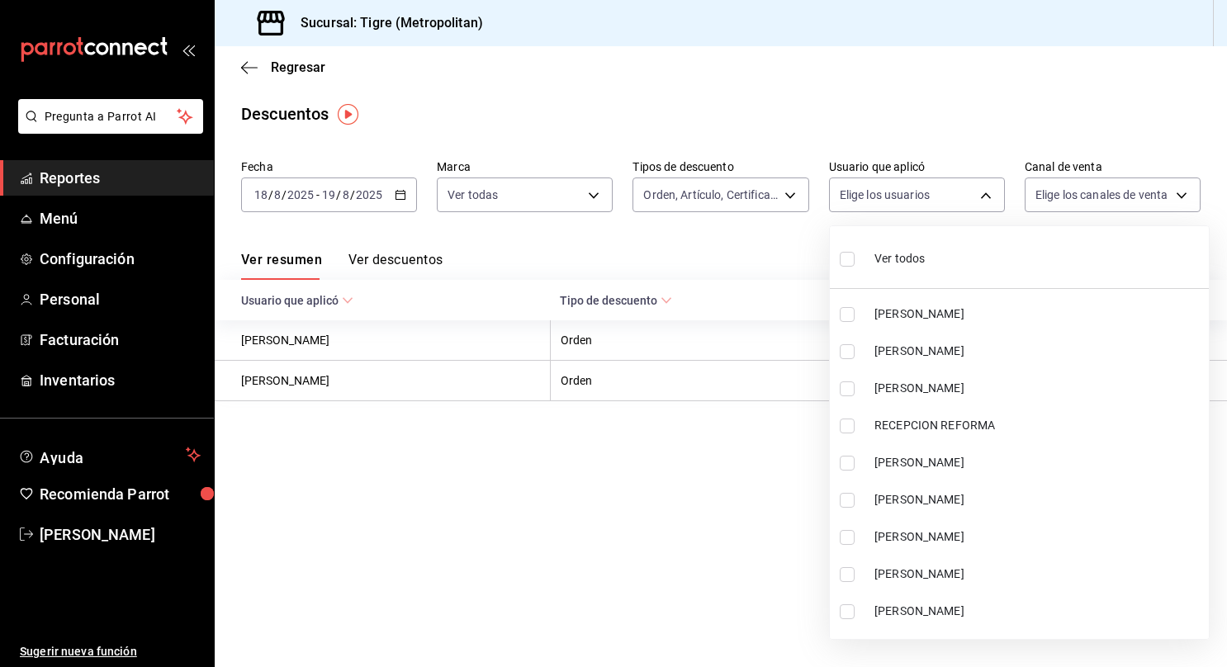
checkbox input "true"
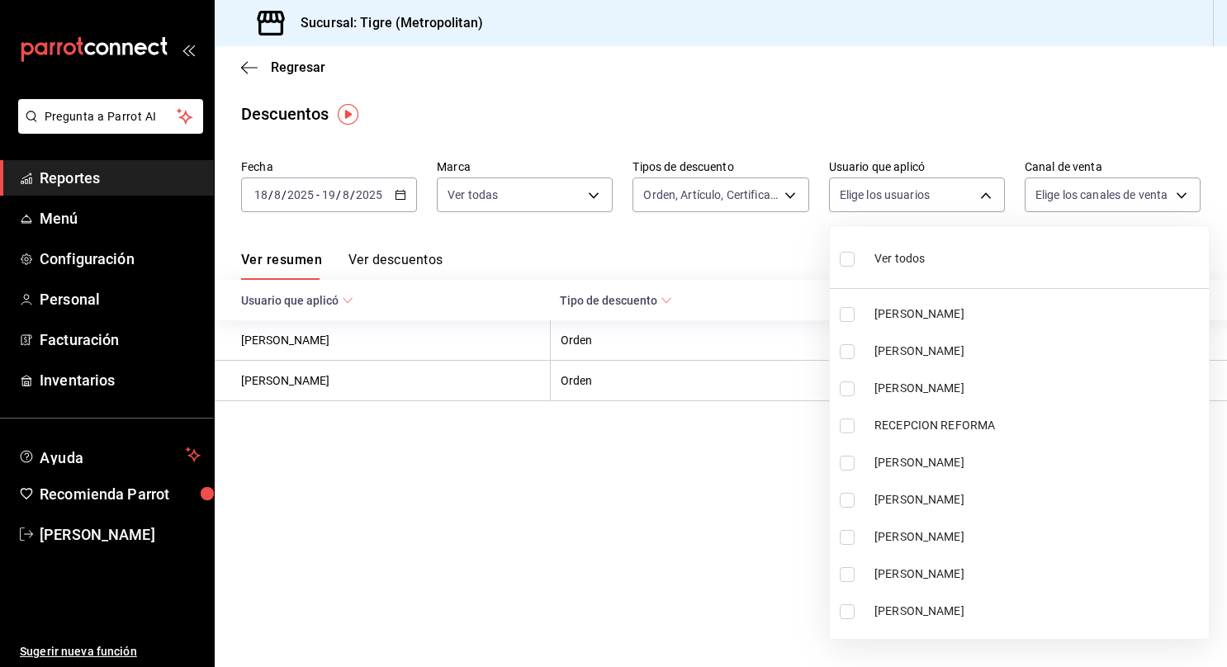
checkbox input "true"
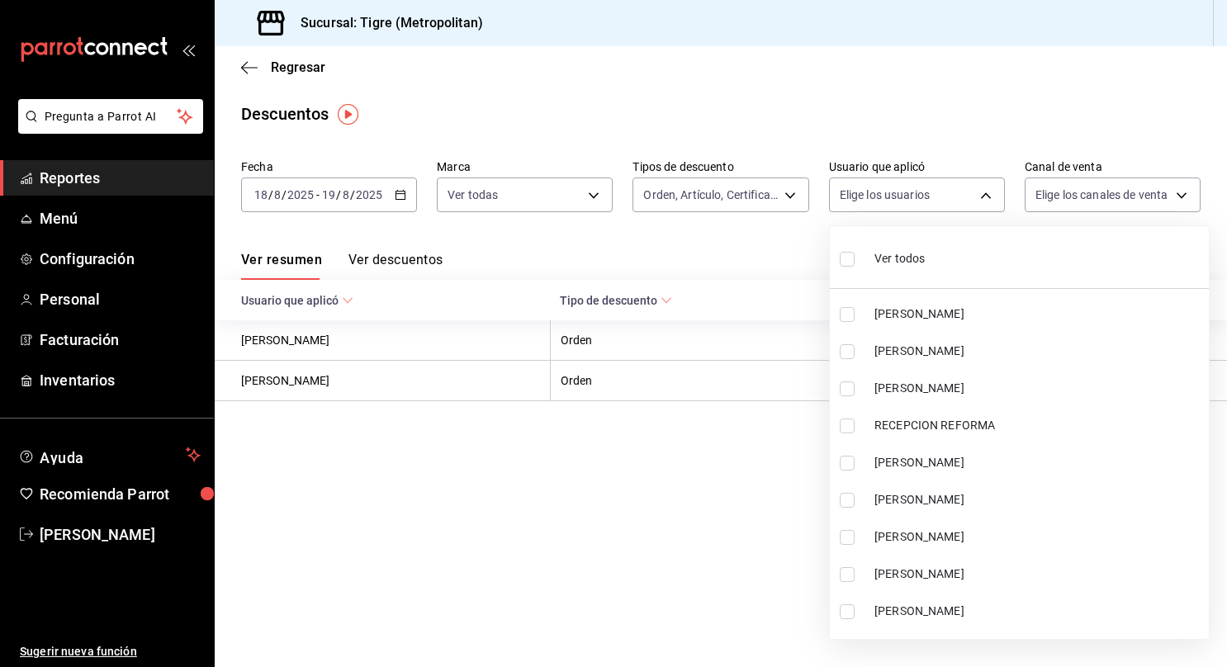
checkbox input "true"
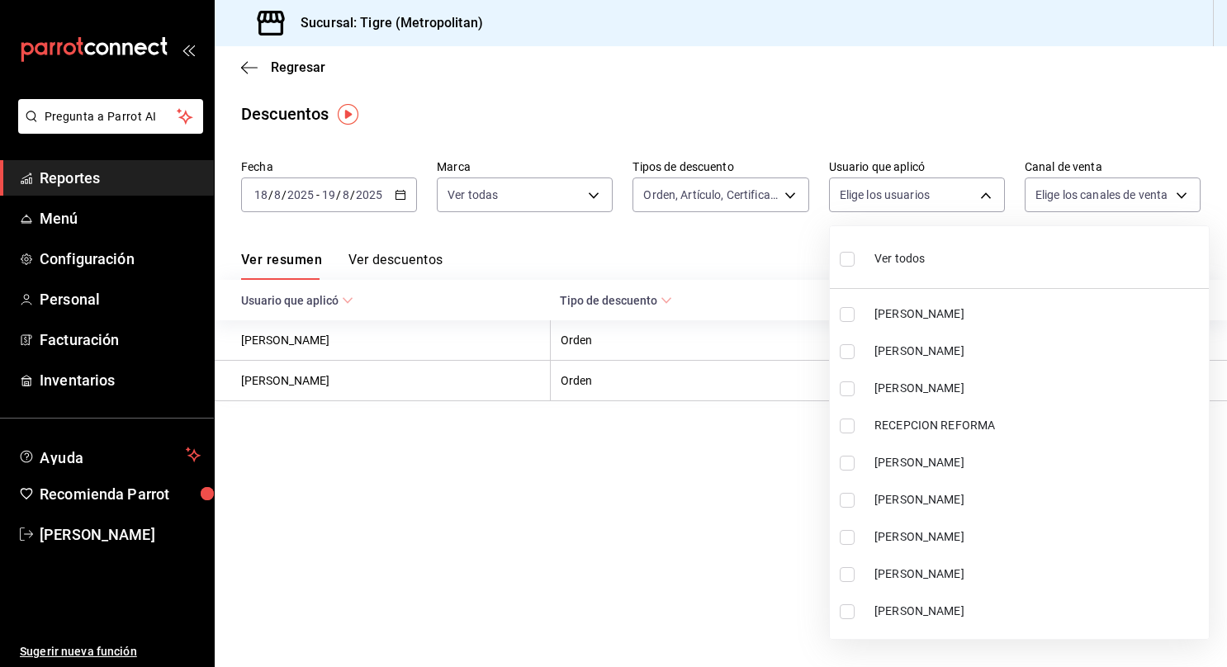
checkbox input "true"
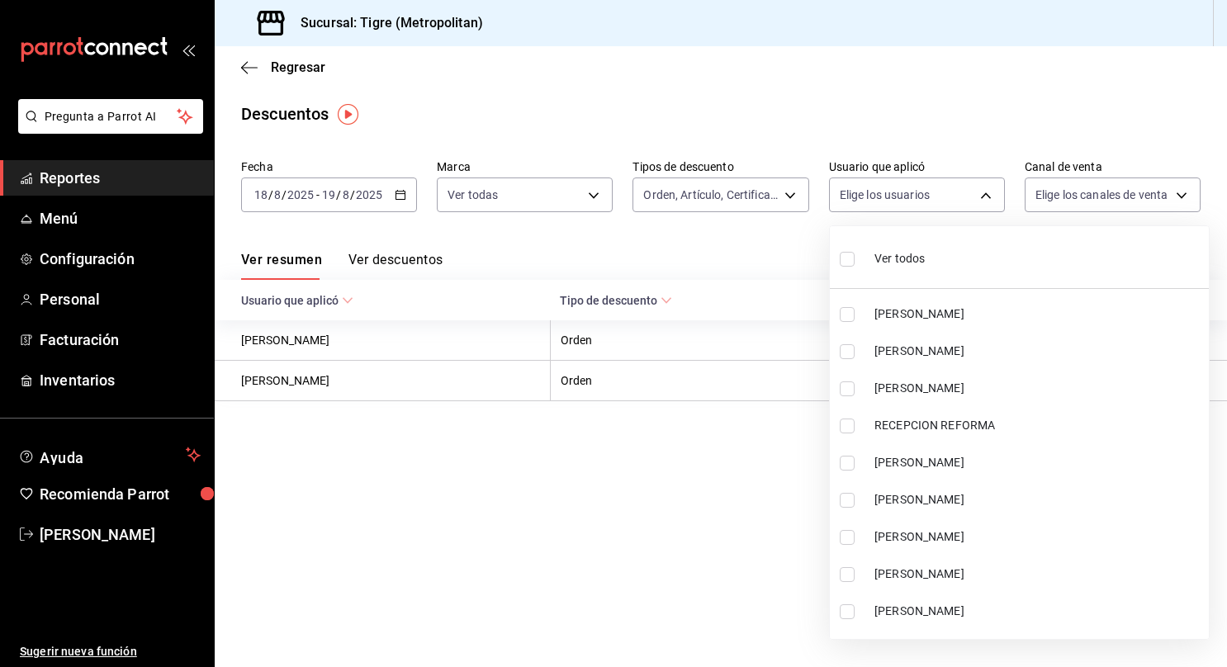
checkbox input "true"
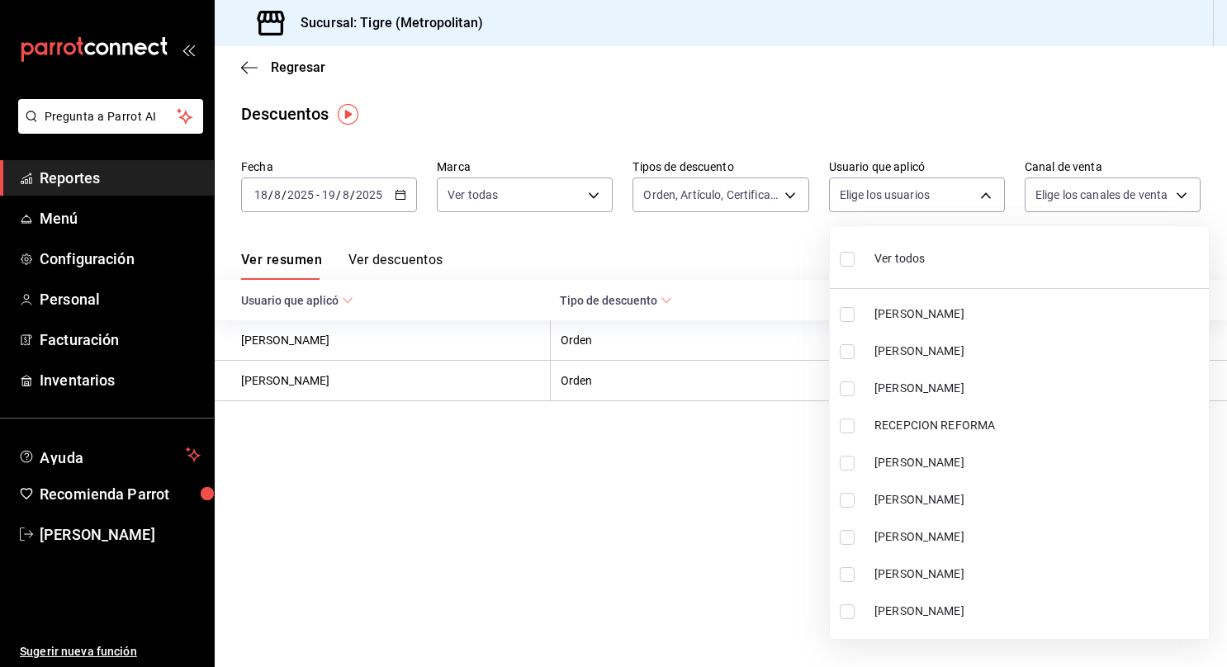
checkbox input "true"
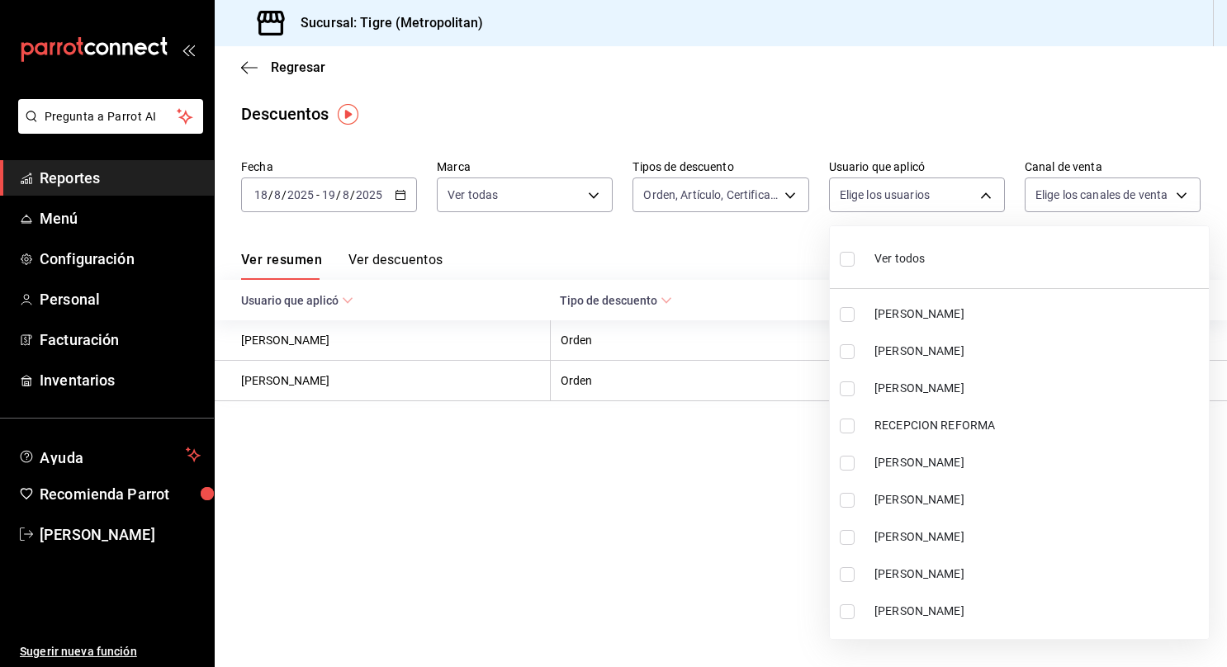
checkbox input "true"
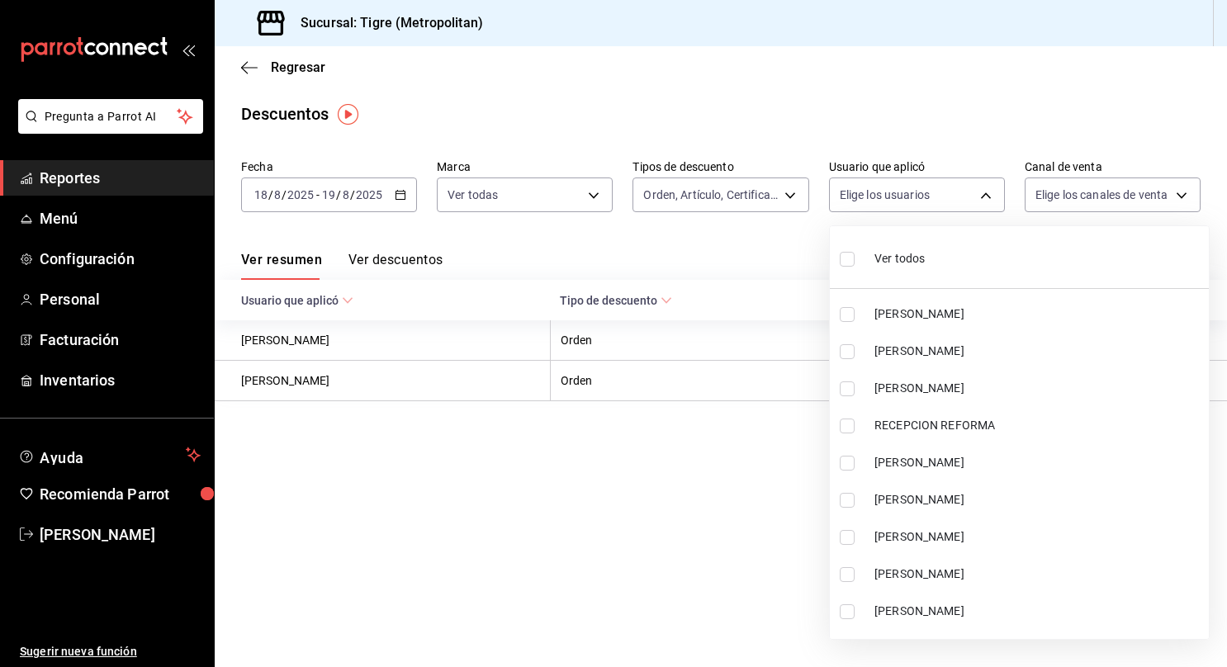
checkbox input "true"
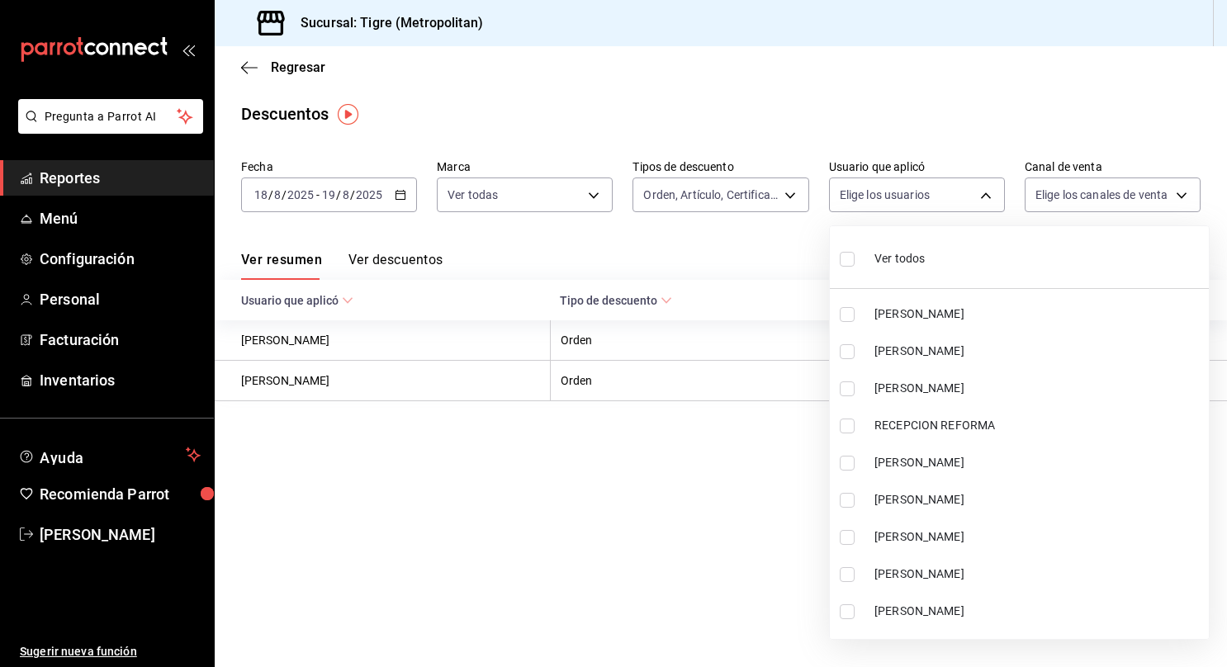
checkbox input "true"
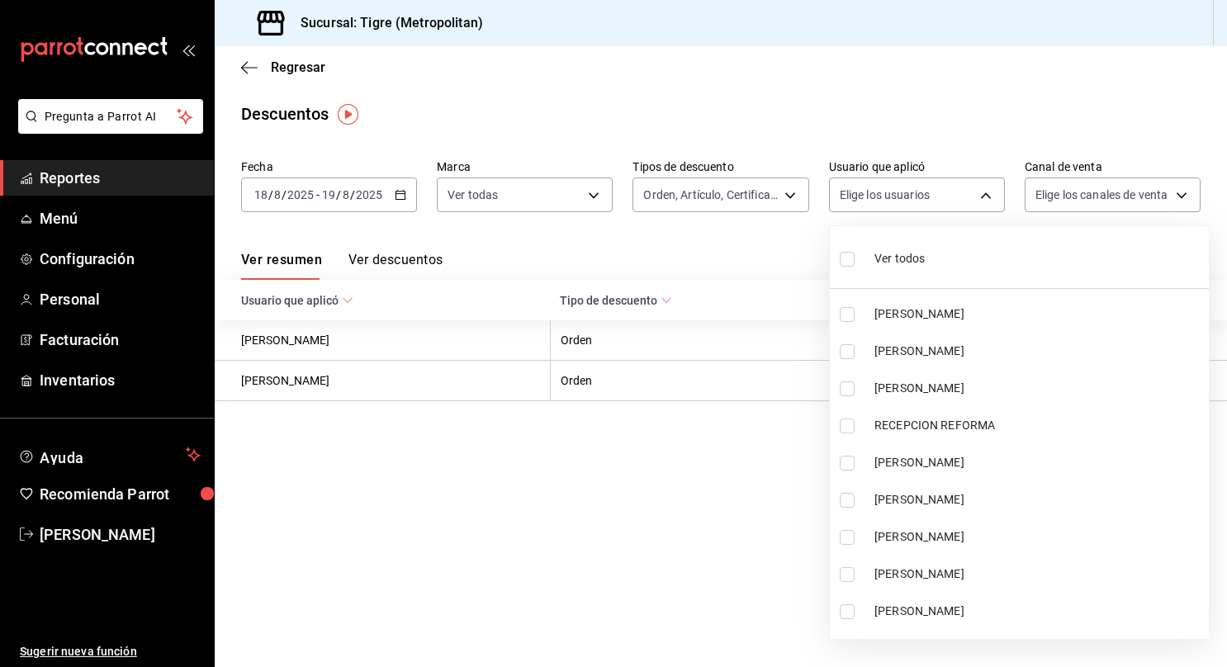
checkbox input "true"
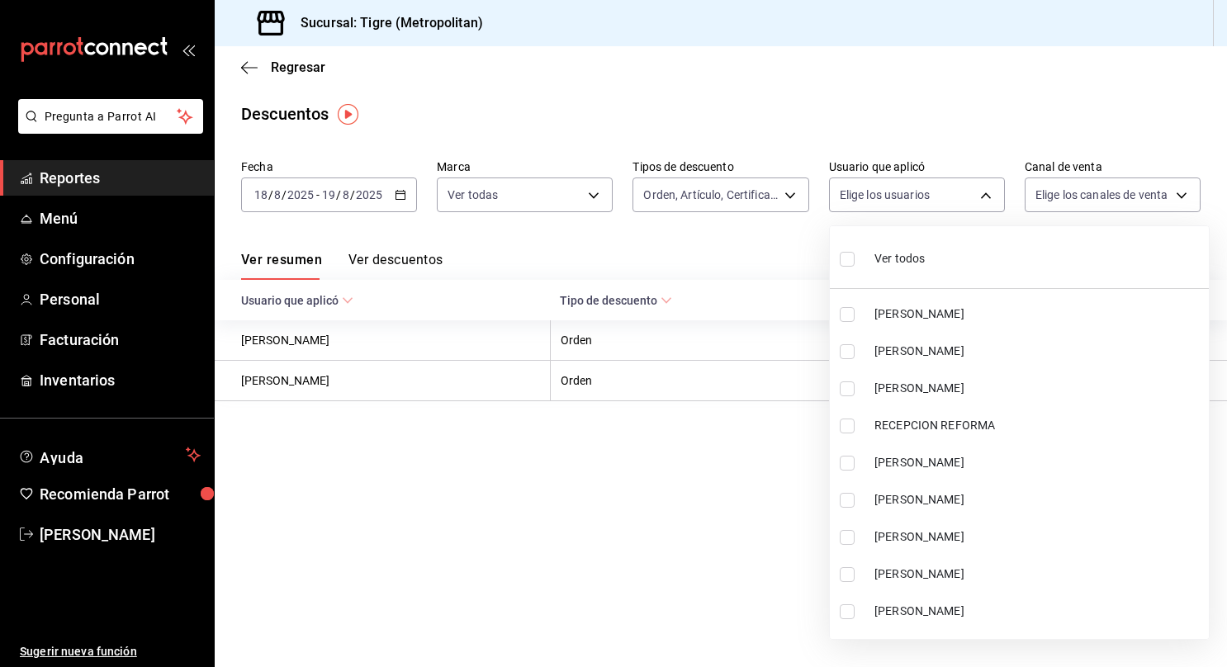
checkbox input "true"
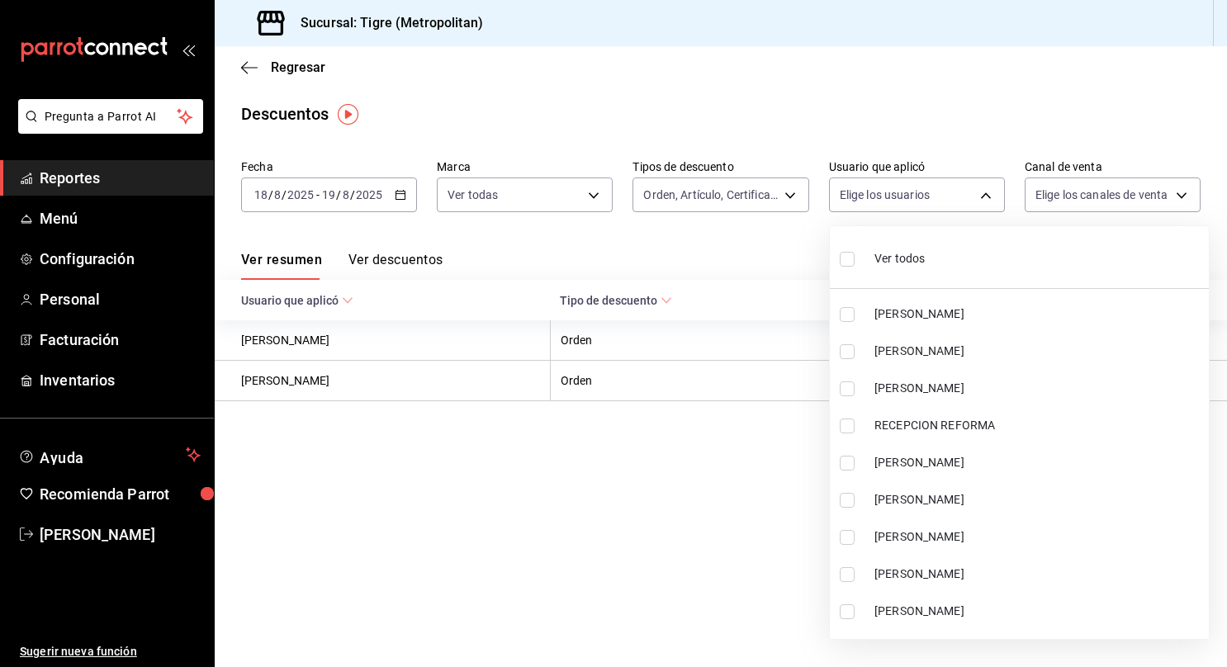
checkbox input "true"
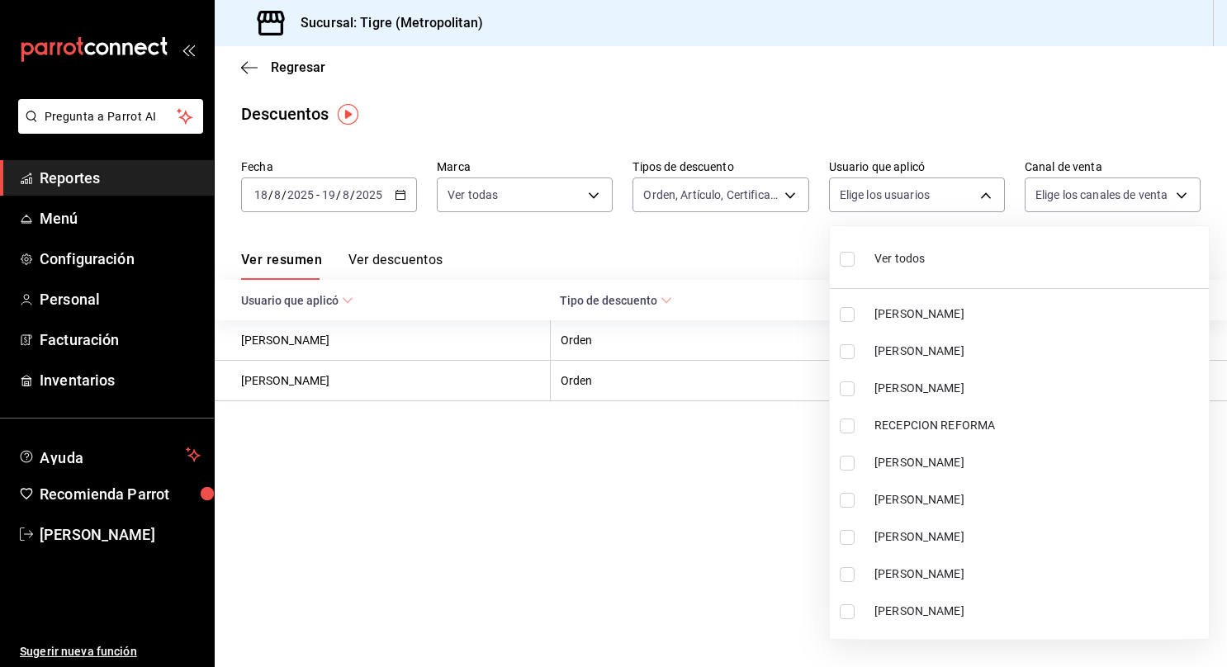
checkbox input "true"
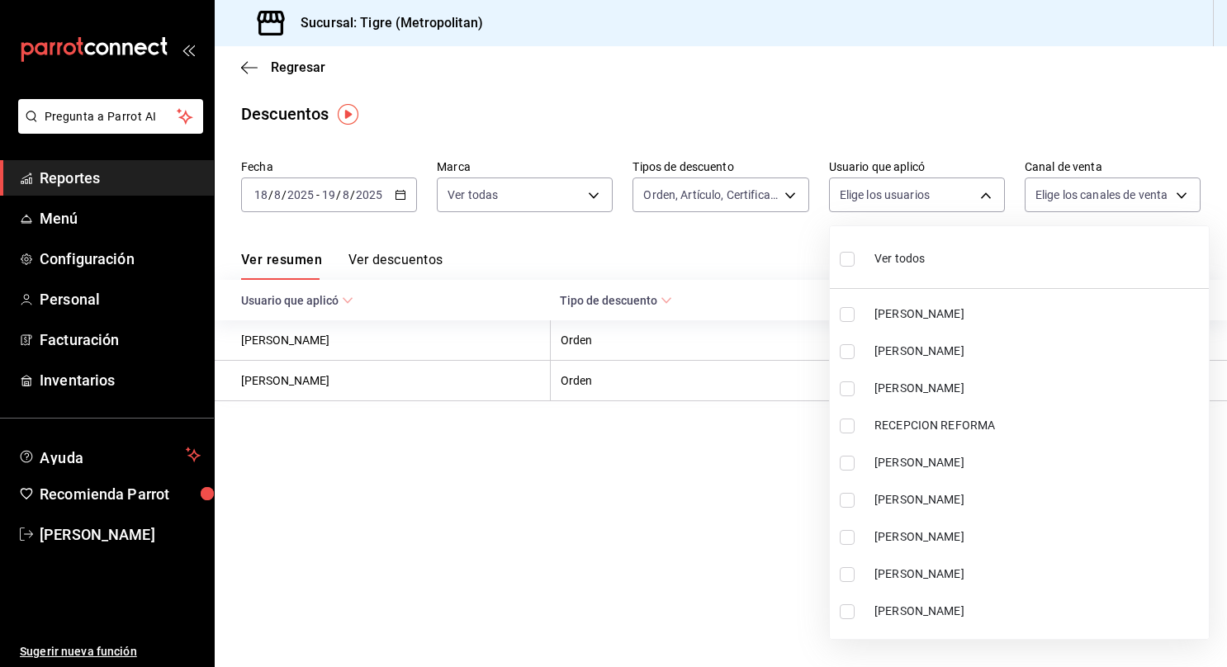
checkbox input "true"
click at [1092, 187] on div at bounding box center [613, 333] width 1227 height 667
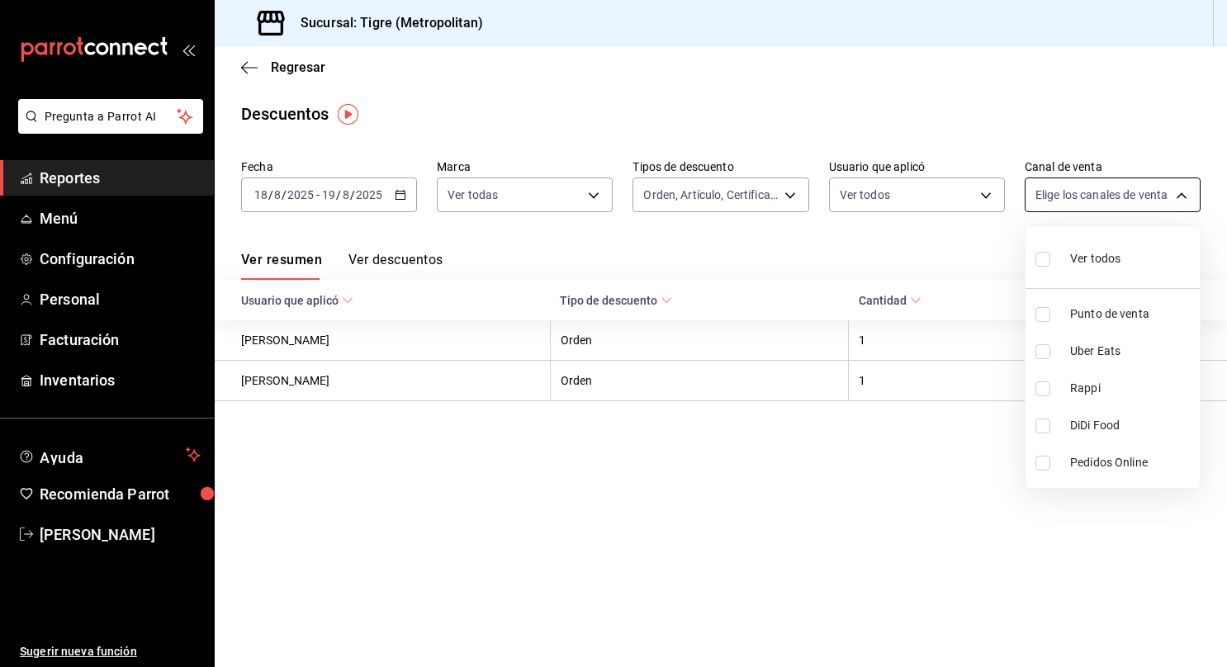
click at [1098, 187] on body "Pregunta a Parrot AI Reportes Menú Configuración Personal Facturación Inventari…" at bounding box center [613, 333] width 1227 height 667
click at [1044, 260] on input "checkbox" at bounding box center [1043, 259] width 15 height 15
click at [556, 239] on div at bounding box center [613, 333] width 1227 height 667
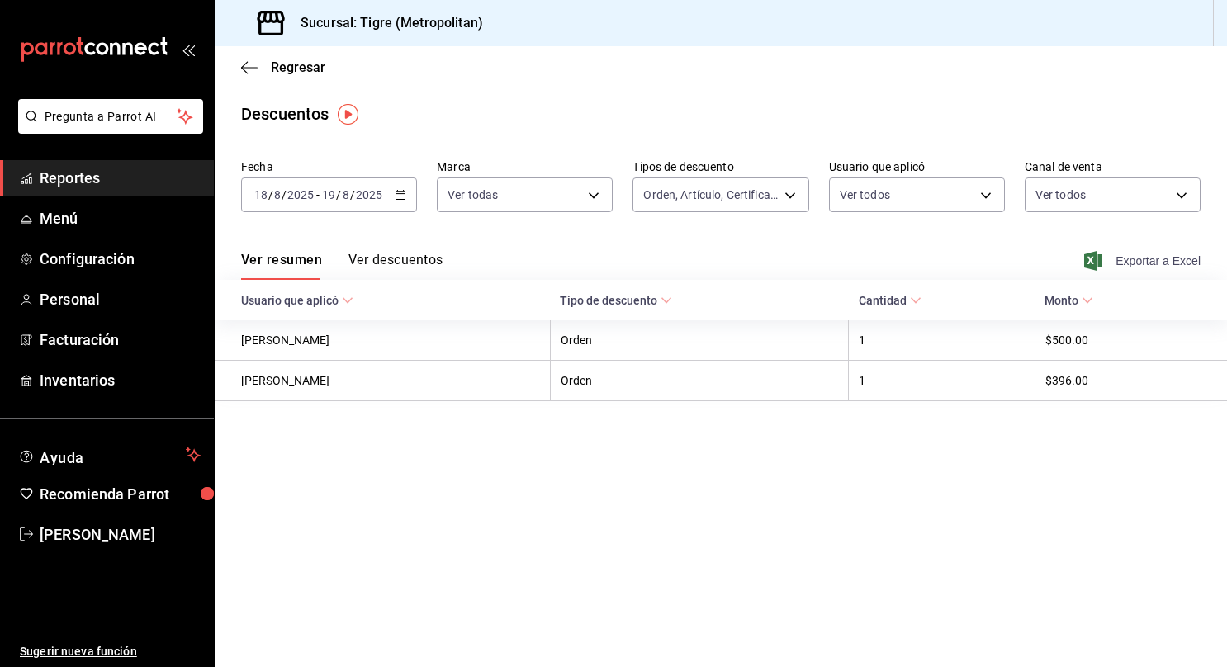
click at [1151, 254] on span "Exportar a Excel" at bounding box center [1144, 261] width 113 height 20
click at [165, 164] on link "Reportes" at bounding box center [107, 178] width 214 height 36
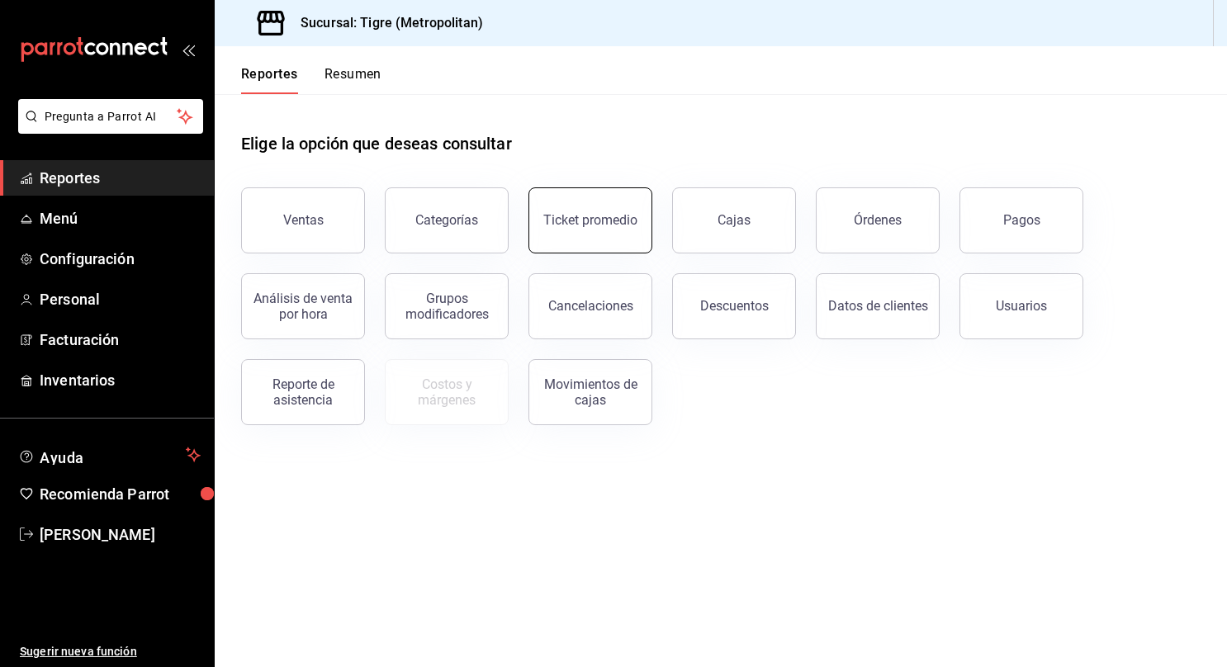
click at [578, 228] on button "Ticket promedio" at bounding box center [591, 220] width 124 height 66
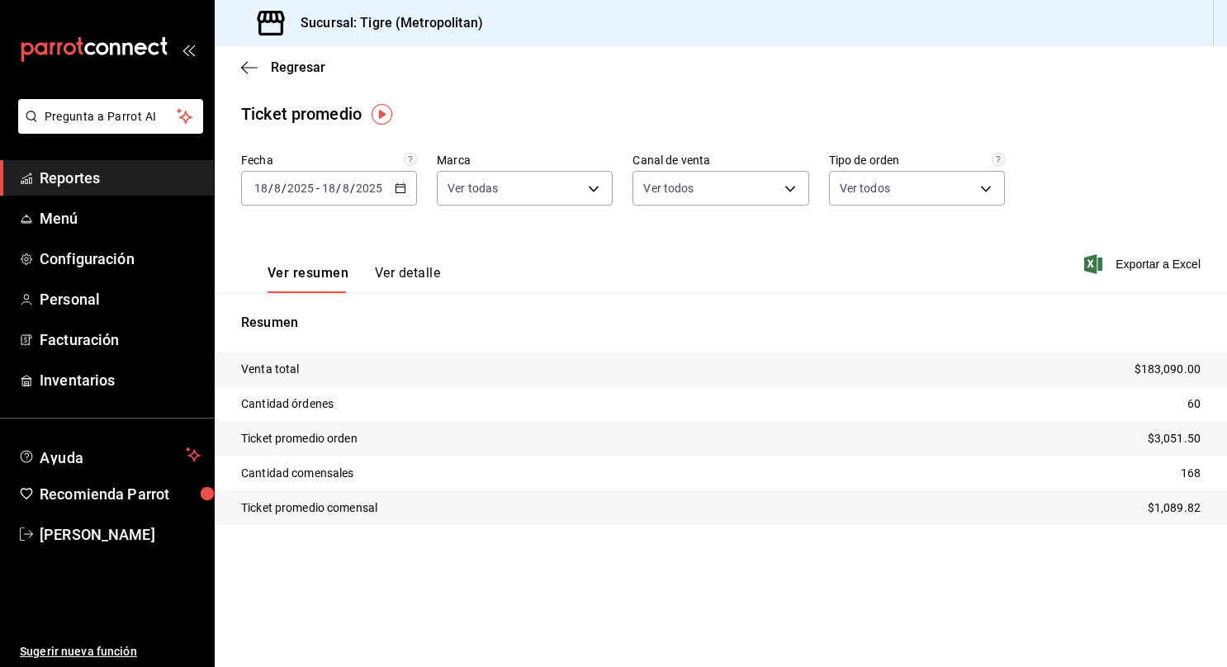
click at [399, 192] on \(Stroke\) "button" at bounding box center [401, 188] width 10 height 9
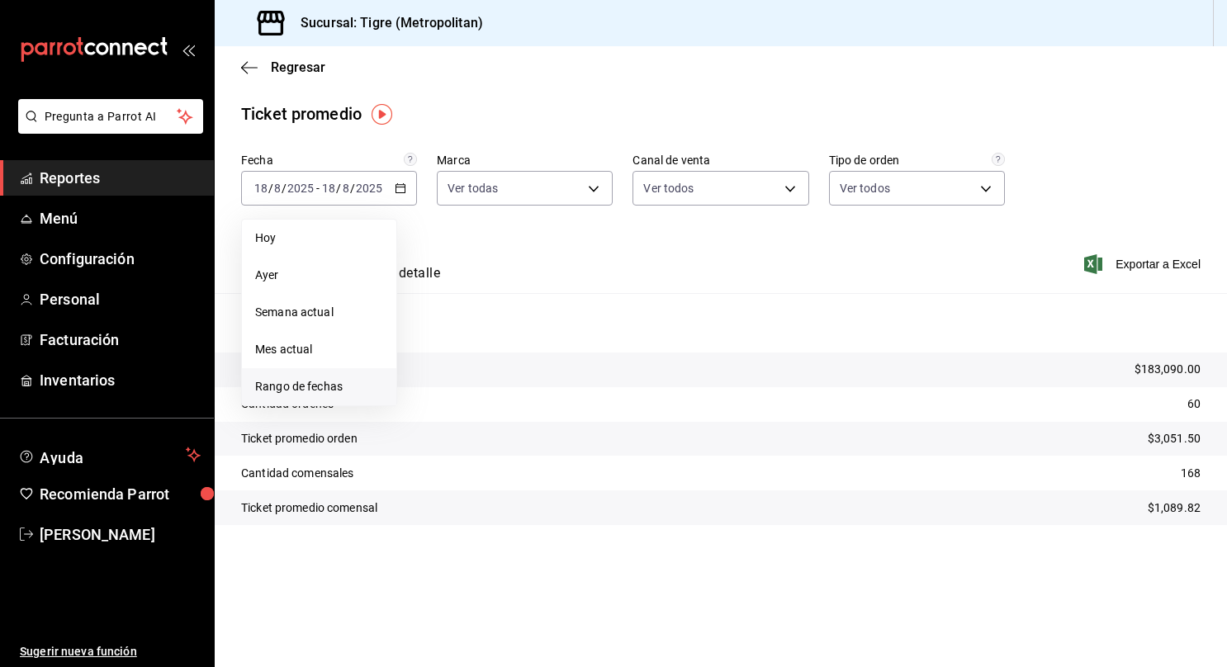
click at [330, 376] on li "Rango de fechas" at bounding box center [319, 386] width 154 height 37
click at [434, 410] on abbr "18" at bounding box center [431, 407] width 11 height 12
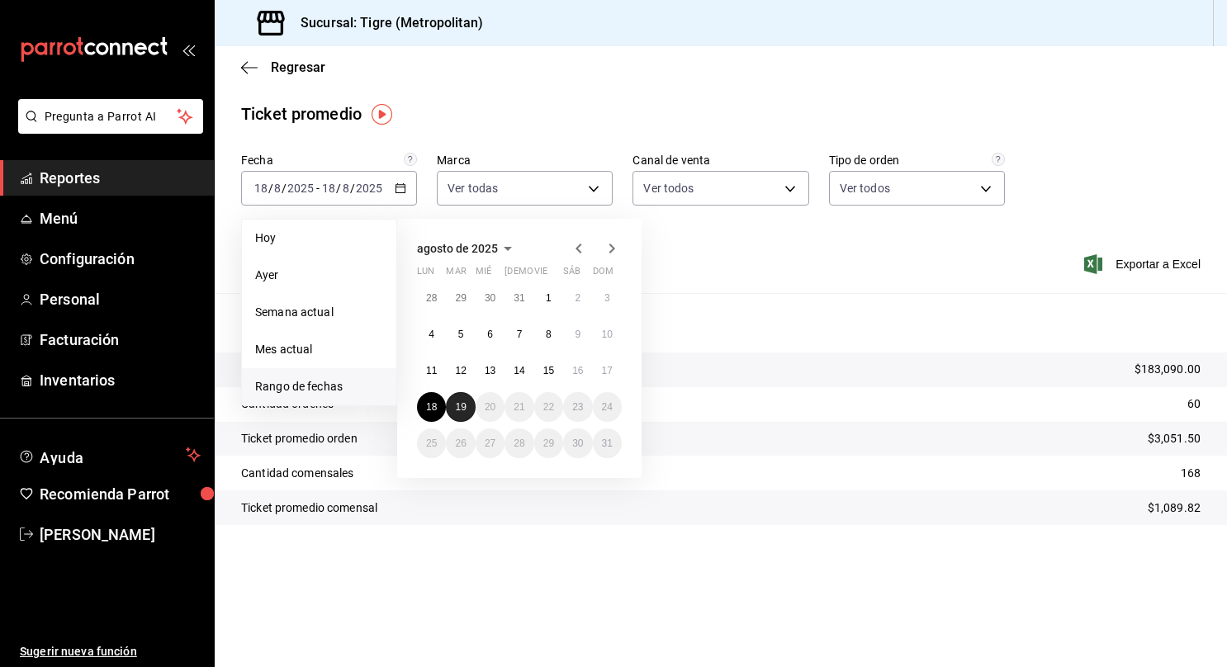
click at [458, 409] on abbr "19" at bounding box center [460, 407] width 11 height 12
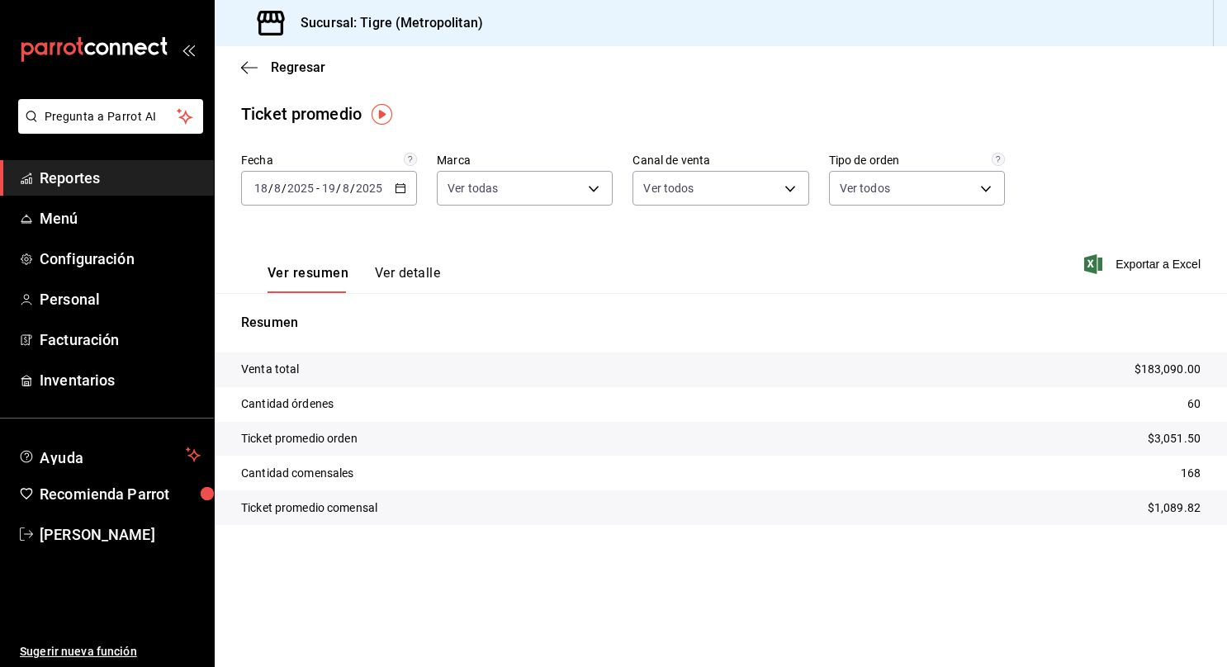
click at [119, 173] on span "Reportes" at bounding box center [120, 178] width 161 height 22
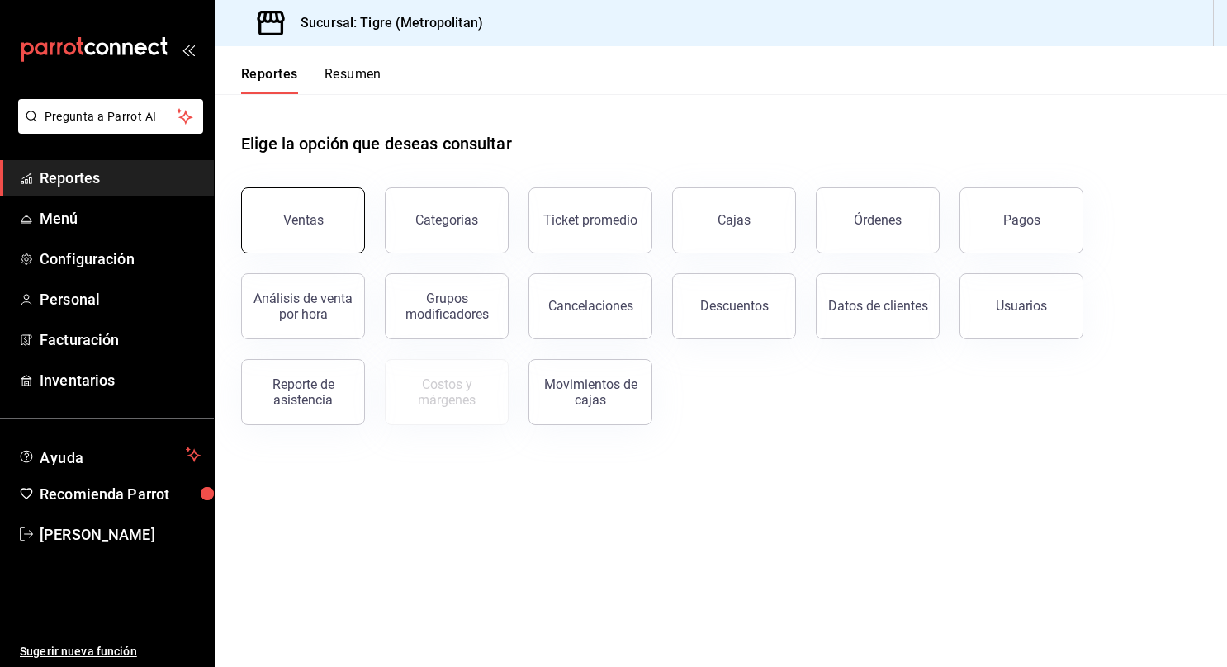
click at [291, 211] on button "Ventas" at bounding box center [303, 220] width 124 height 66
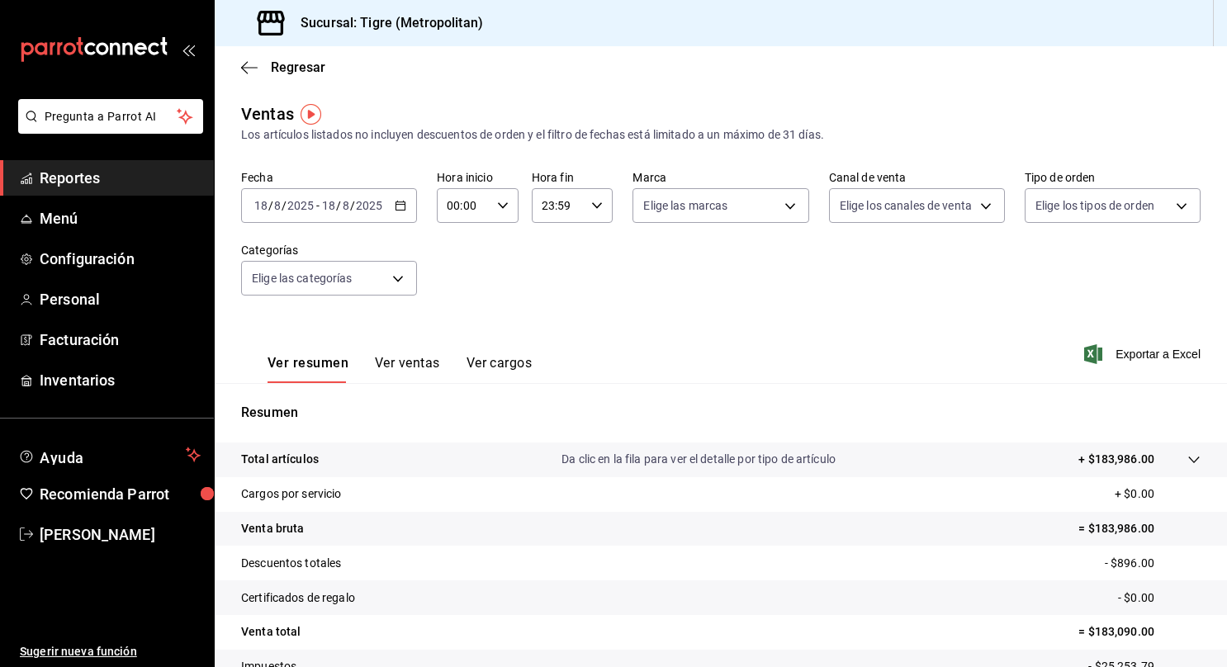
click at [391, 208] on div "2025-08-18 18 / 8 / 2025 - 2025-08-18 18 / 8 / 2025" at bounding box center [329, 205] width 176 height 35
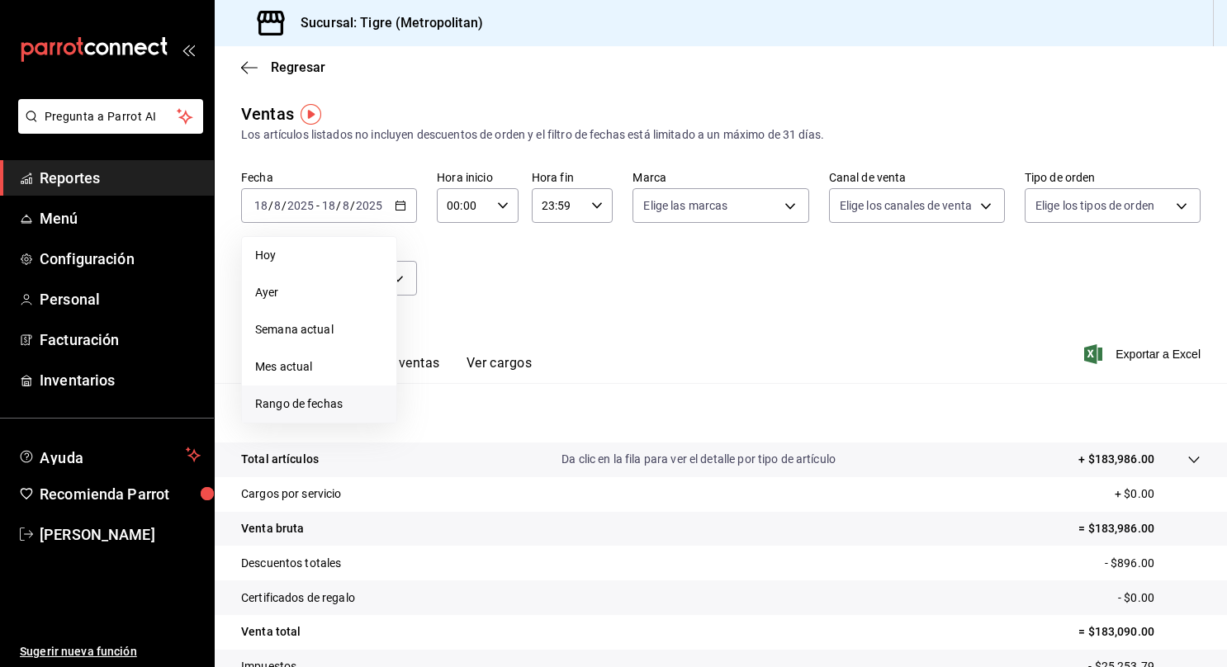
click at [312, 399] on span "Rango de fechas" at bounding box center [319, 404] width 128 height 17
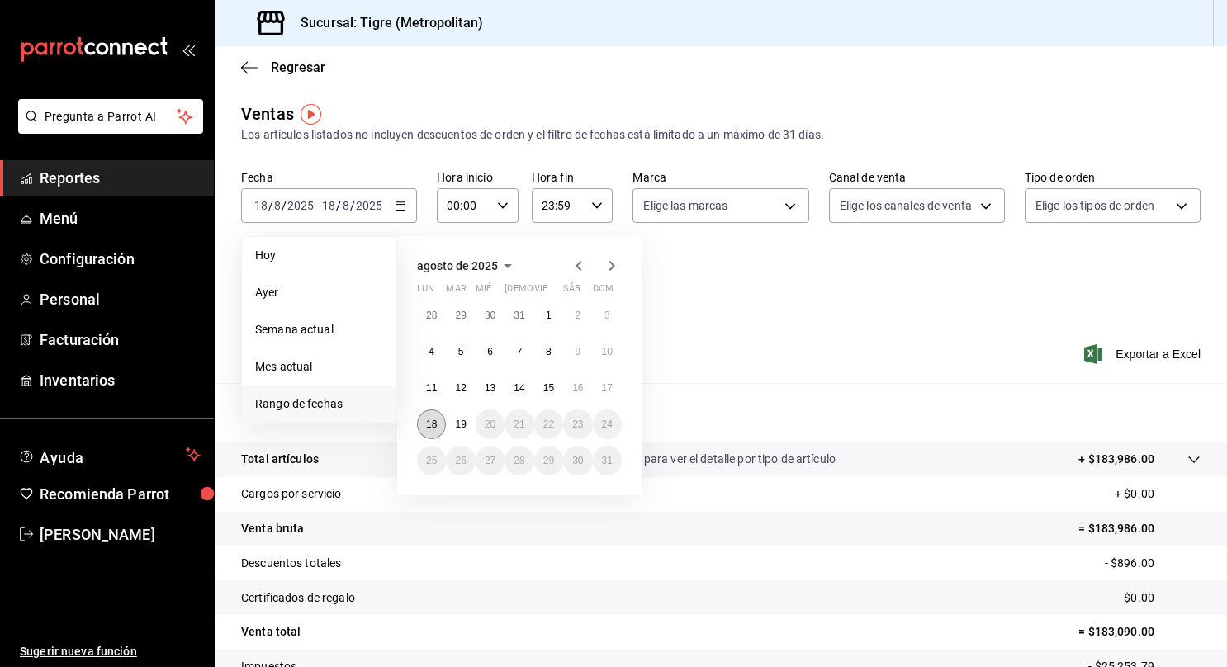
click at [443, 428] on button "18" at bounding box center [431, 425] width 29 height 30
click at [455, 427] on abbr "19" at bounding box center [460, 425] width 11 height 12
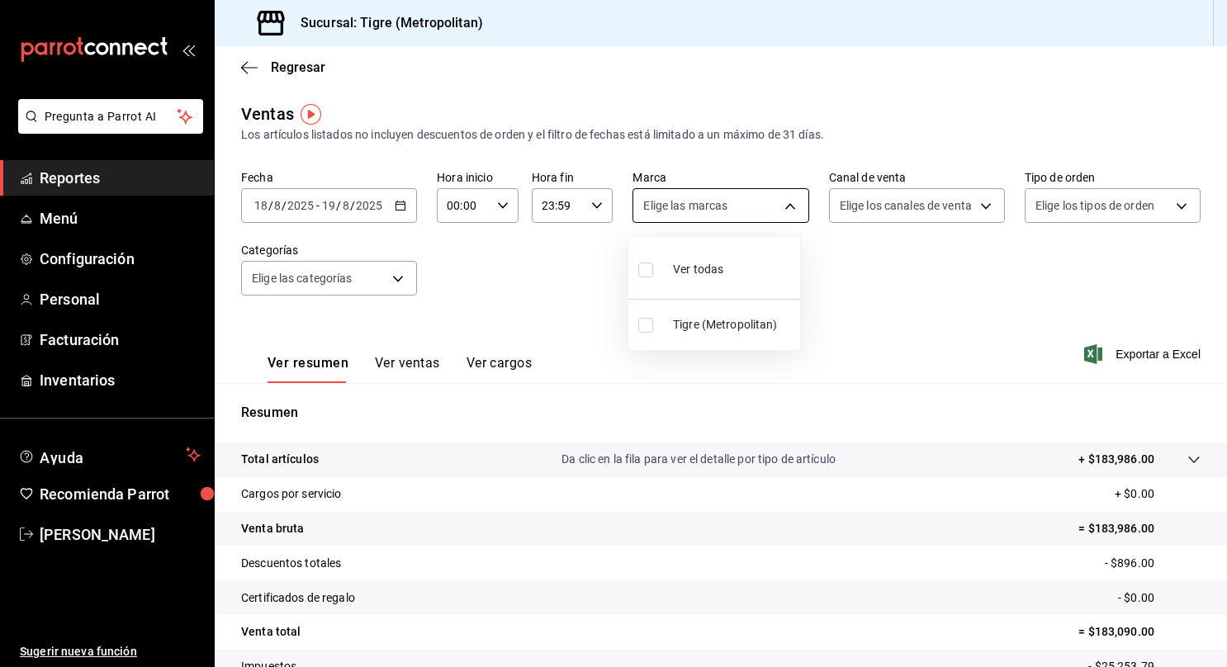
click at [715, 209] on body "Pregunta a Parrot AI Reportes Menú Configuración Personal Facturación Inventari…" at bounding box center [613, 333] width 1227 height 667
click at [661, 273] on div "Ver todas" at bounding box center [680, 268] width 85 height 36
click at [941, 205] on div at bounding box center [613, 333] width 1227 height 667
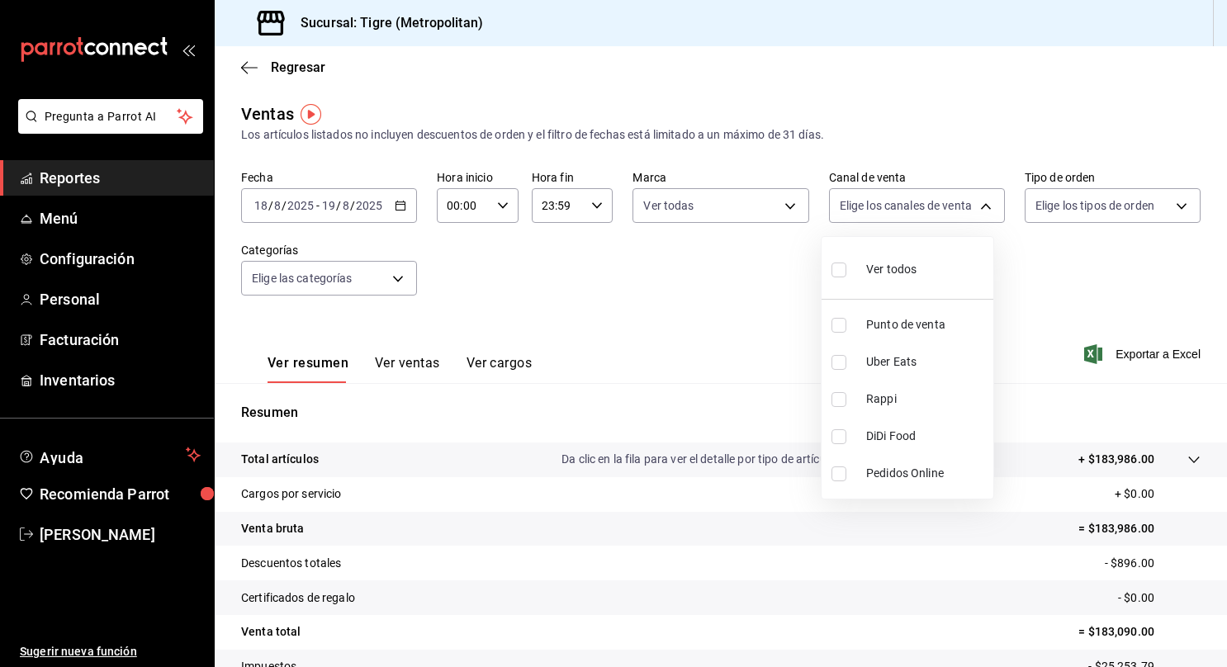
click at [941, 205] on body "Pregunta a Parrot AI Reportes Menú Configuración Personal Facturación Inventari…" at bounding box center [613, 333] width 1227 height 667
click at [835, 273] on input "checkbox" at bounding box center [839, 270] width 15 height 15
click at [1104, 202] on div at bounding box center [613, 333] width 1227 height 667
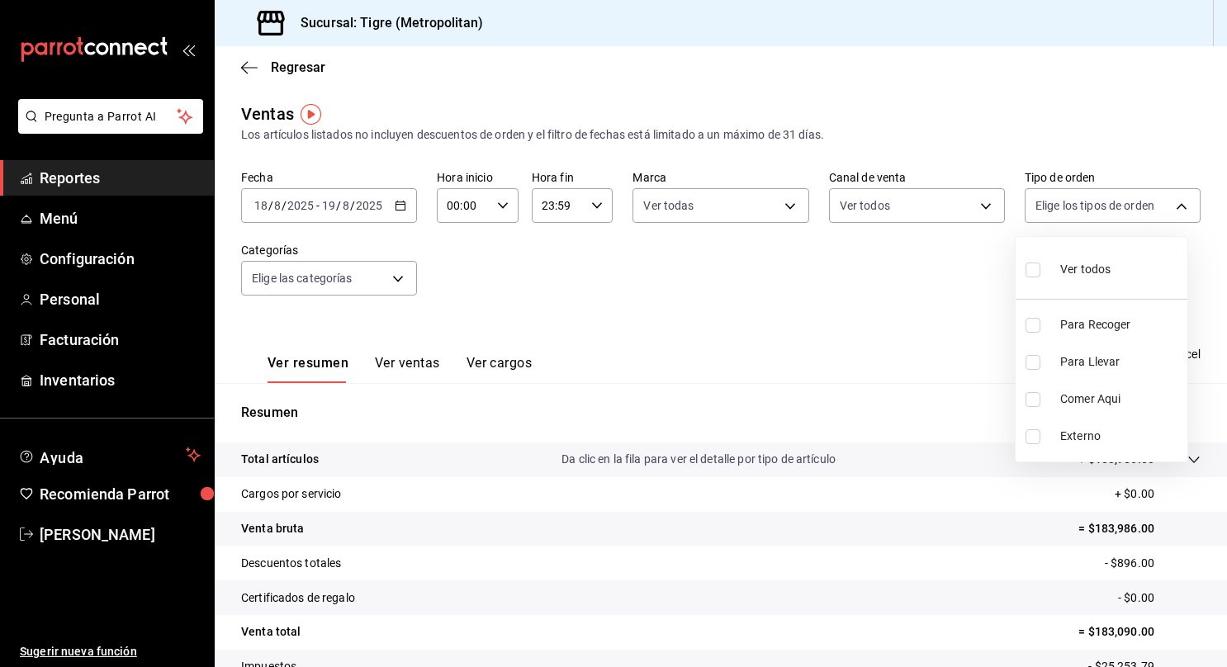
click at [1104, 202] on body "Pregunta a Parrot AI Reportes Menú Configuración Personal Facturación Inventari…" at bounding box center [613, 333] width 1227 height 667
click at [1038, 273] on input "checkbox" at bounding box center [1033, 270] width 15 height 15
click at [387, 279] on div at bounding box center [613, 333] width 1227 height 667
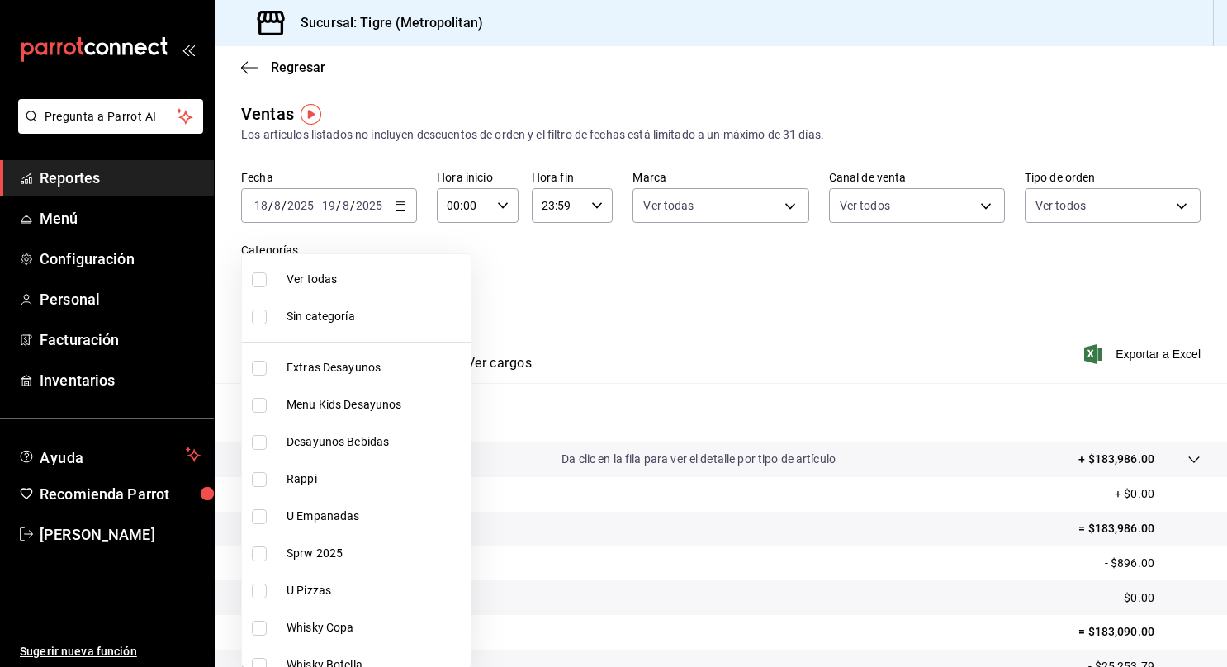
click at [387, 279] on body "Pregunta a Parrot AI Reportes Menú Configuración Personal Facturación Inventari…" at bounding box center [613, 333] width 1227 height 667
click at [258, 279] on input "checkbox" at bounding box center [259, 280] width 15 height 15
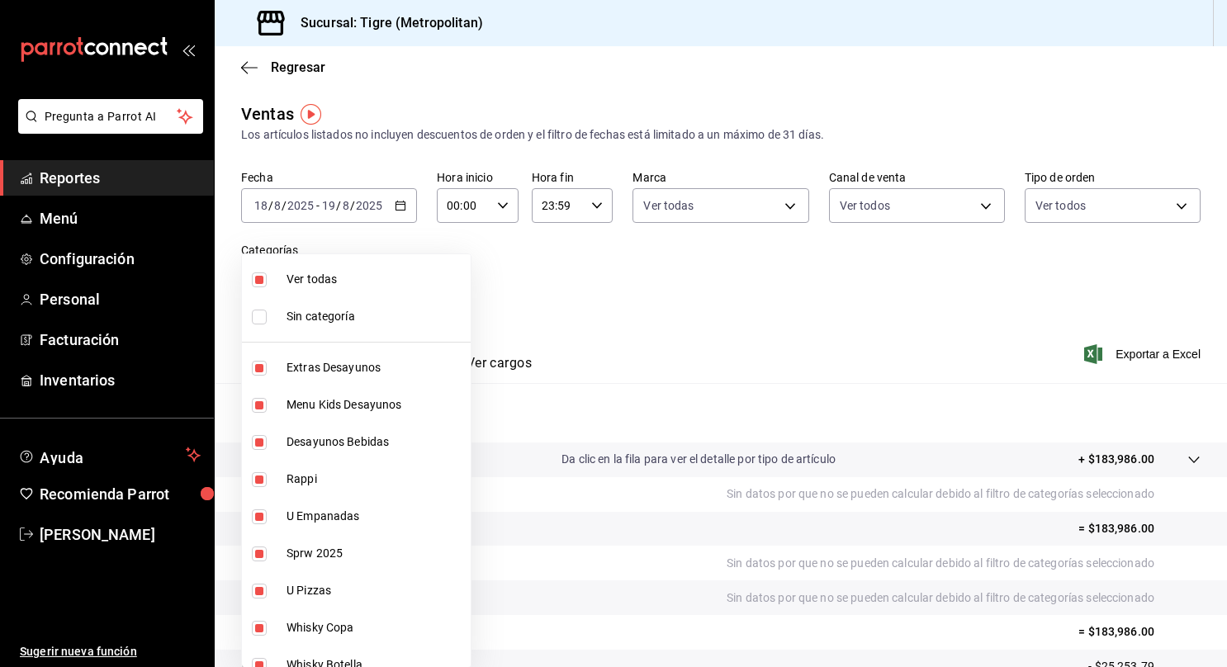
click at [1011, 281] on div at bounding box center [613, 333] width 1227 height 667
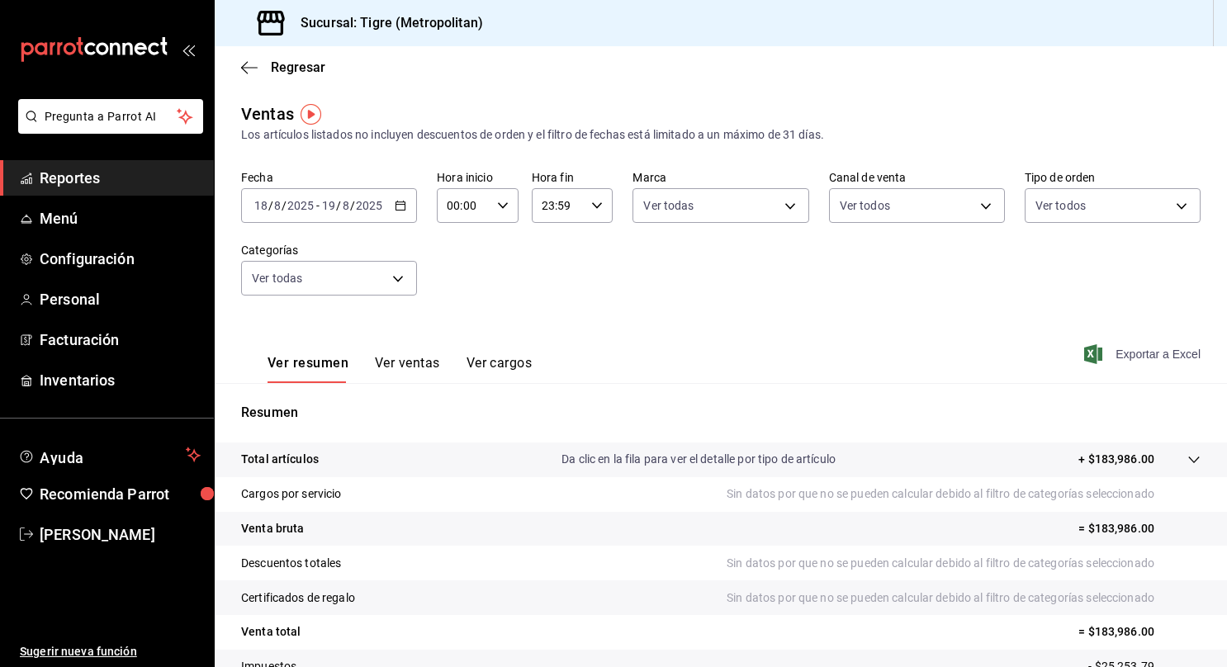
click at [1125, 355] on span "Exportar a Excel" at bounding box center [1144, 354] width 113 height 20
click at [1188, 461] on icon at bounding box center [1194, 459] width 13 height 13
